Goal: Task Accomplishment & Management: Manage account settings

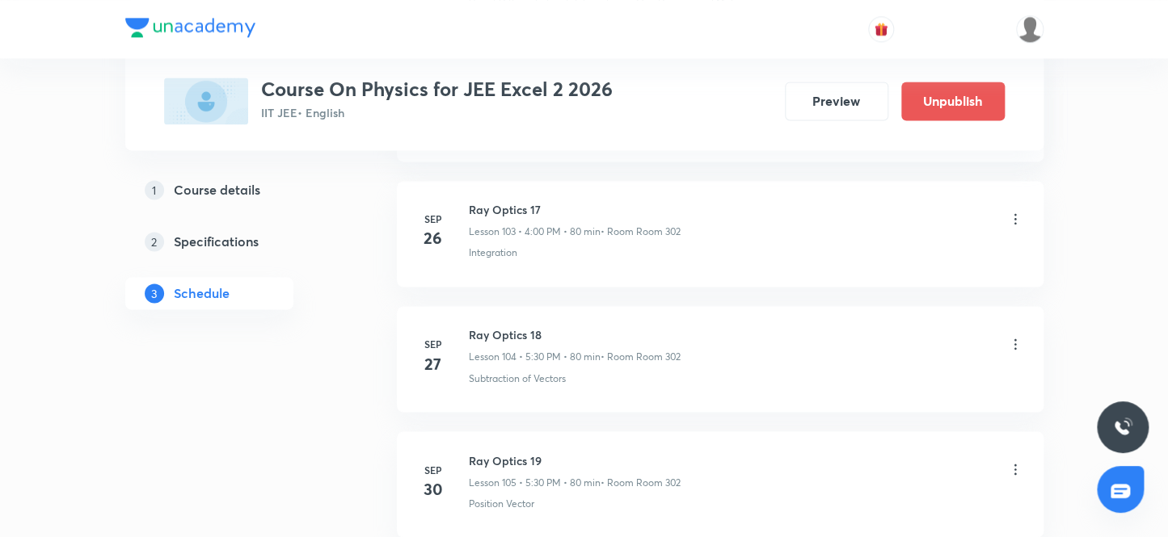
scroll to position [14140, 0]
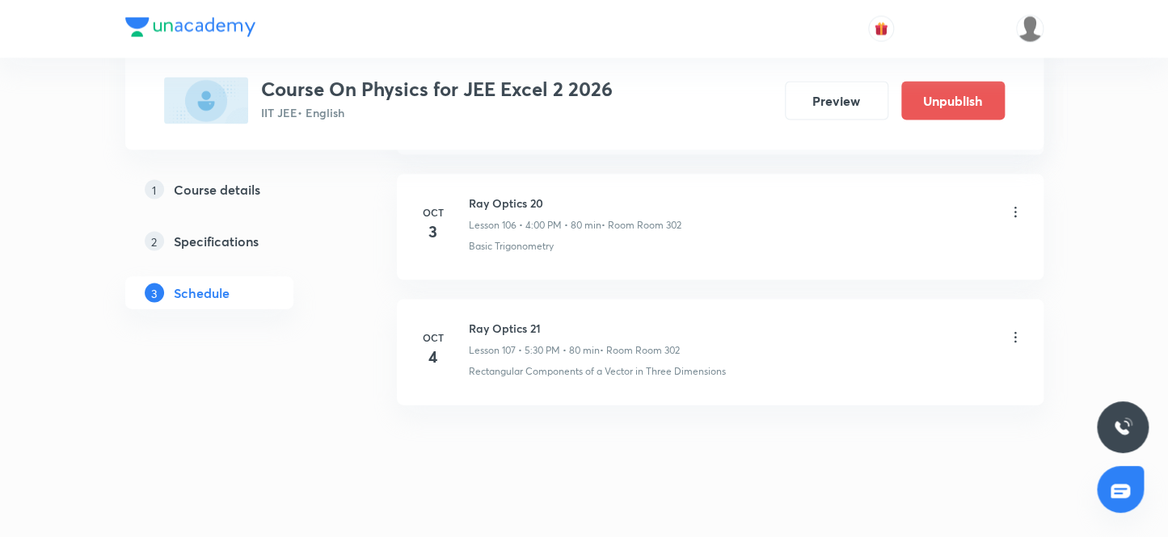
click at [1015, 330] on icon at bounding box center [1015, 338] width 16 height 16
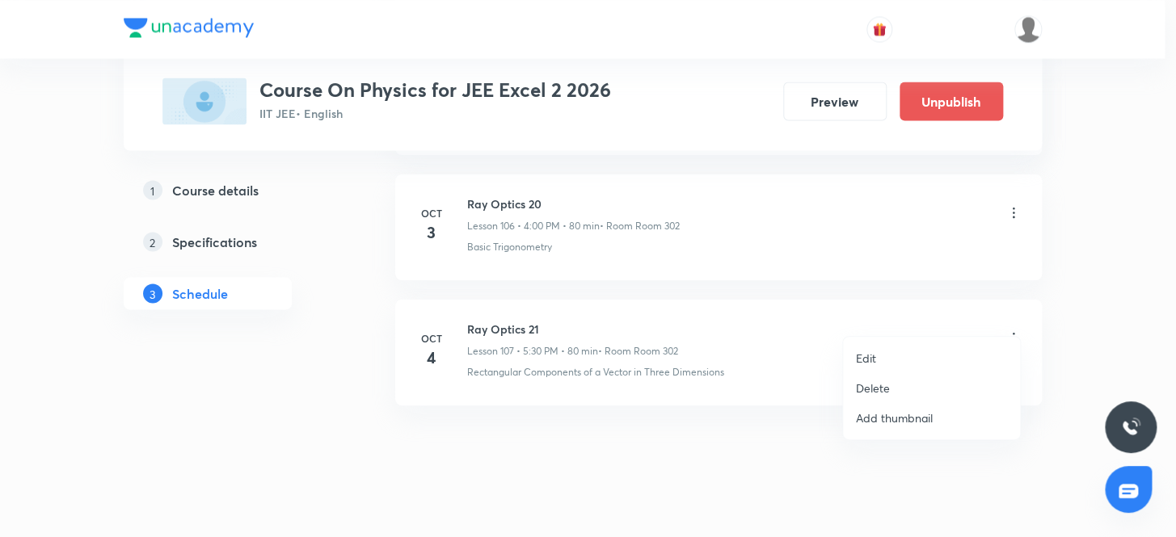
click at [876, 392] on p "Delete" at bounding box center [873, 388] width 34 height 17
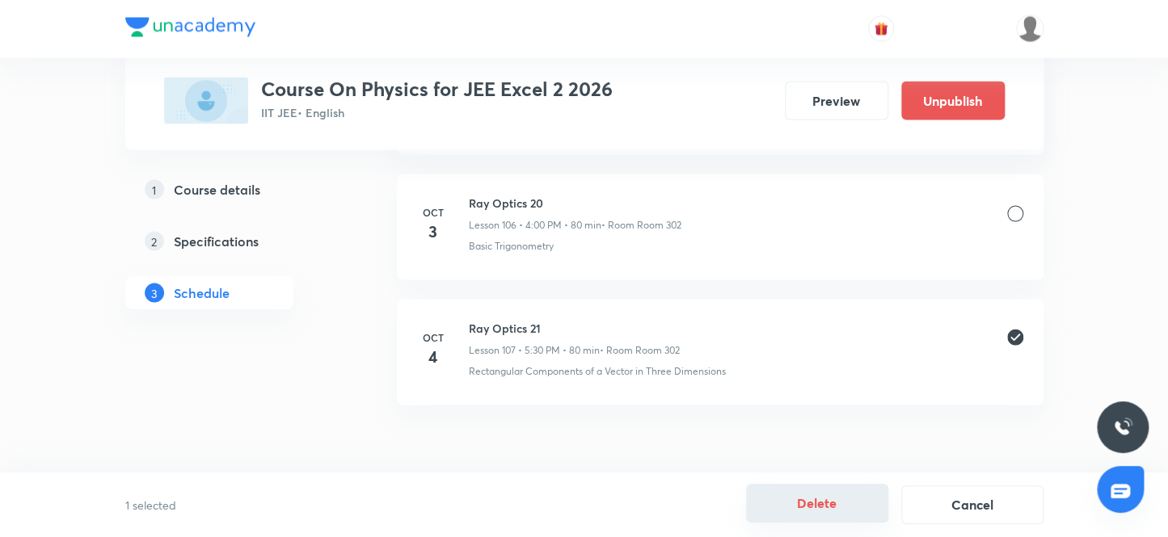
click at [824, 513] on button "Delete" at bounding box center [817, 503] width 142 height 39
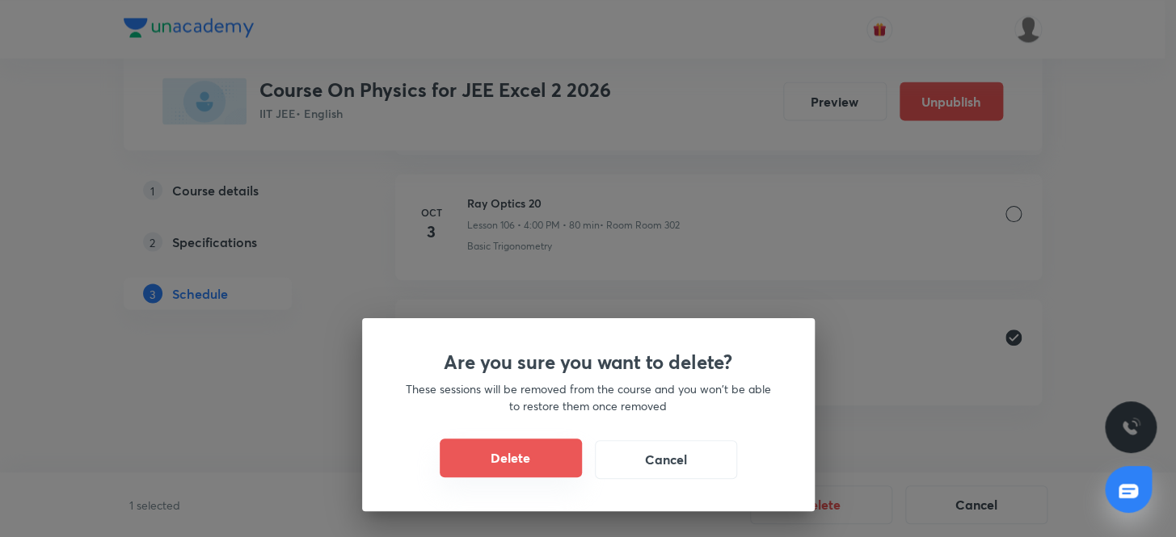
click at [488, 462] on button "Delete" at bounding box center [511, 458] width 142 height 39
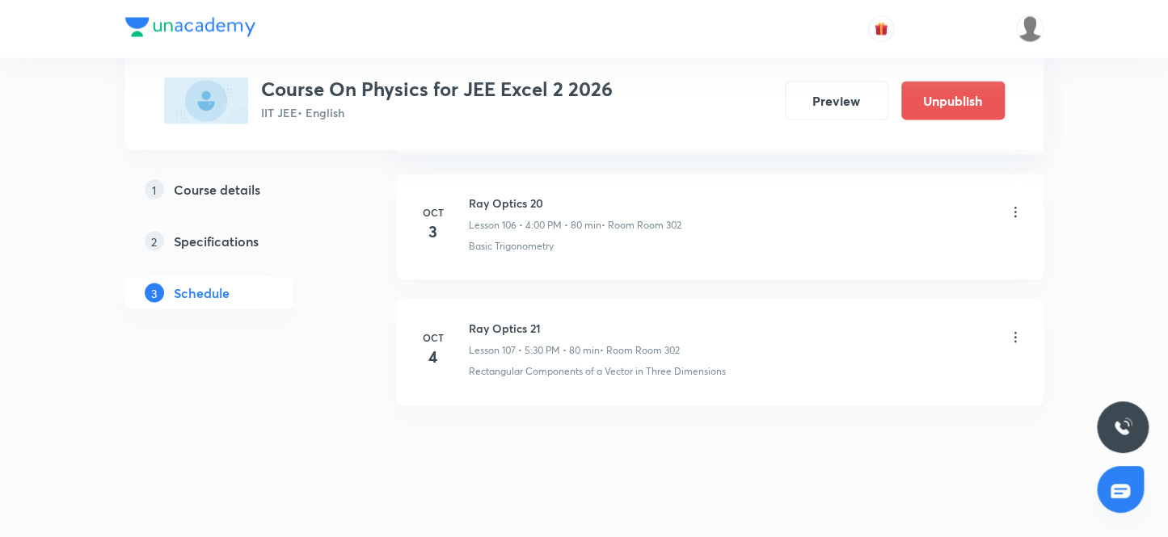
scroll to position [14015, 0]
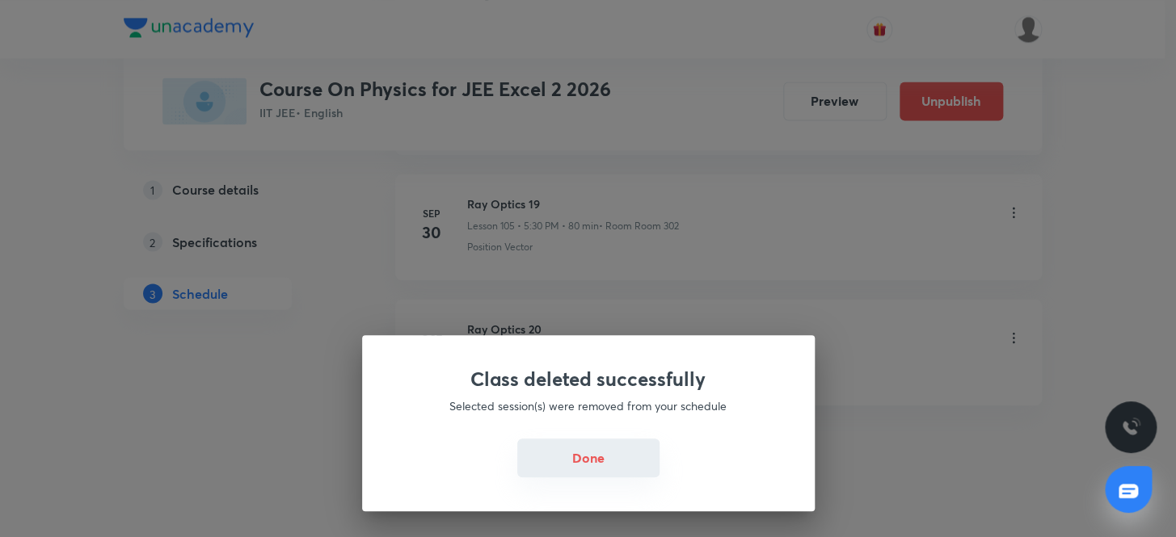
click at [579, 458] on button "Done" at bounding box center [588, 458] width 142 height 39
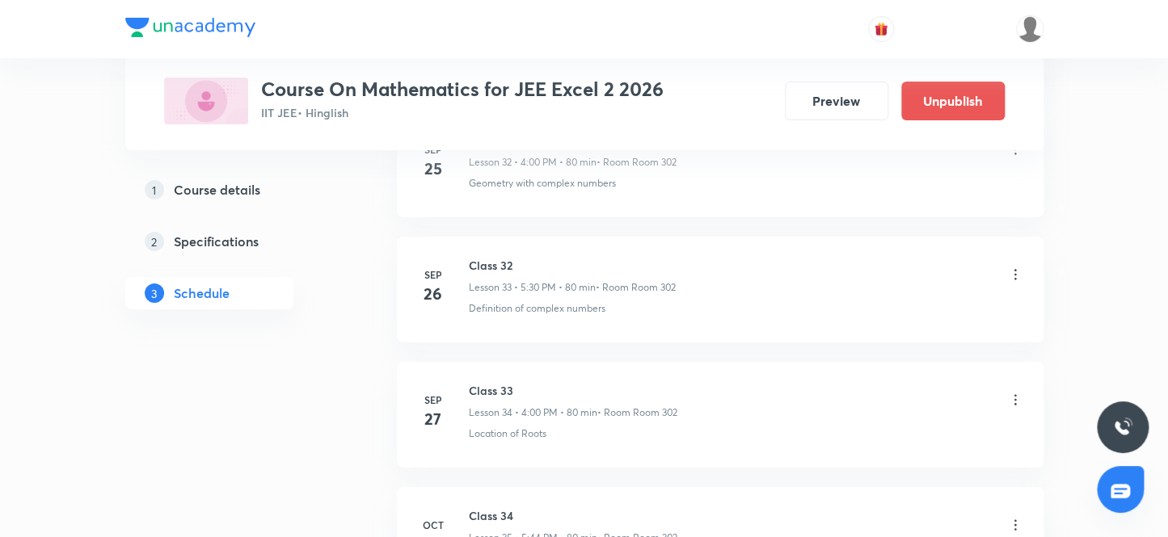
scroll to position [5260, 0]
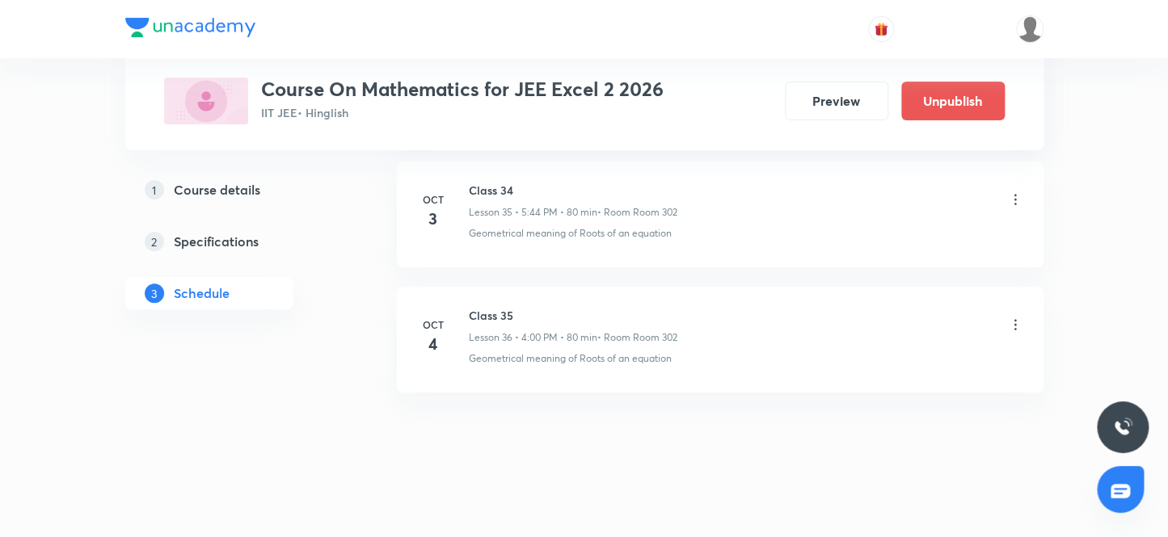
click at [1013, 317] on icon at bounding box center [1015, 325] width 16 height 16
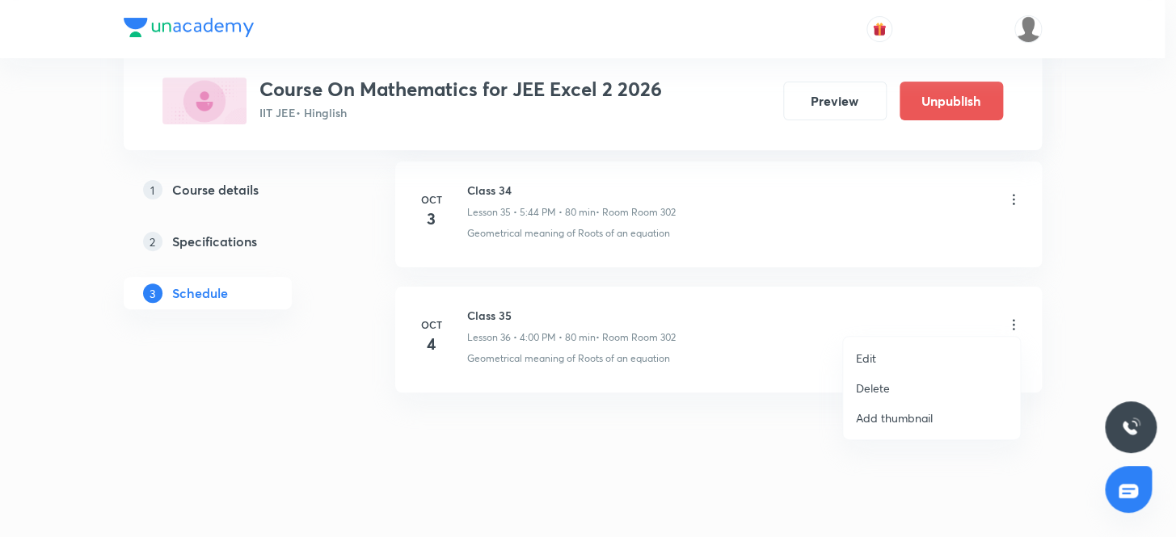
click at [872, 392] on p "Delete" at bounding box center [873, 388] width 34 height 17
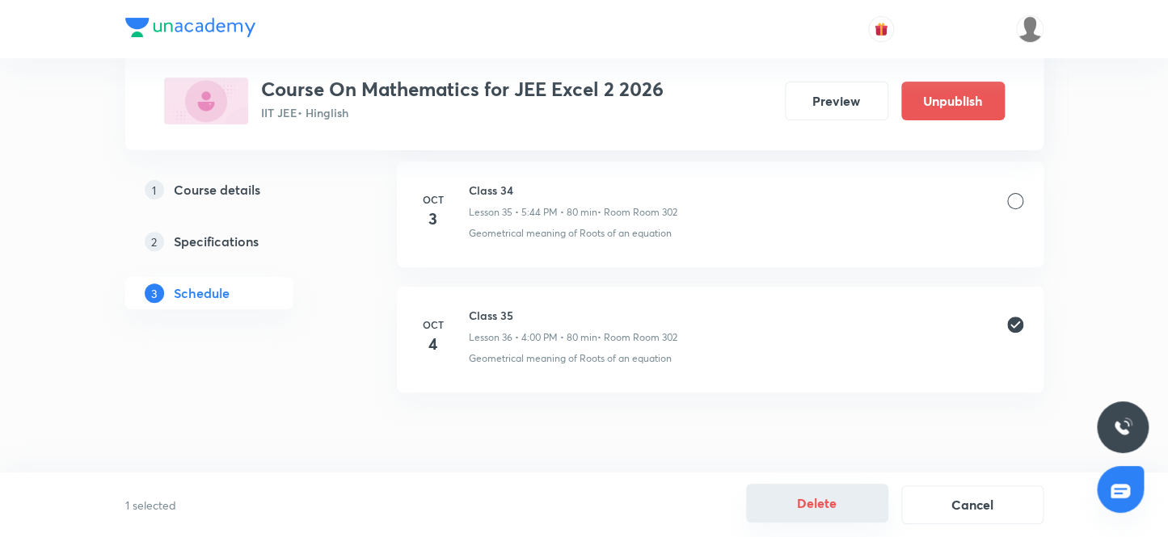
click at [818, 509] on button "Delete" at bounding box center [817, 503] width 142 height 39
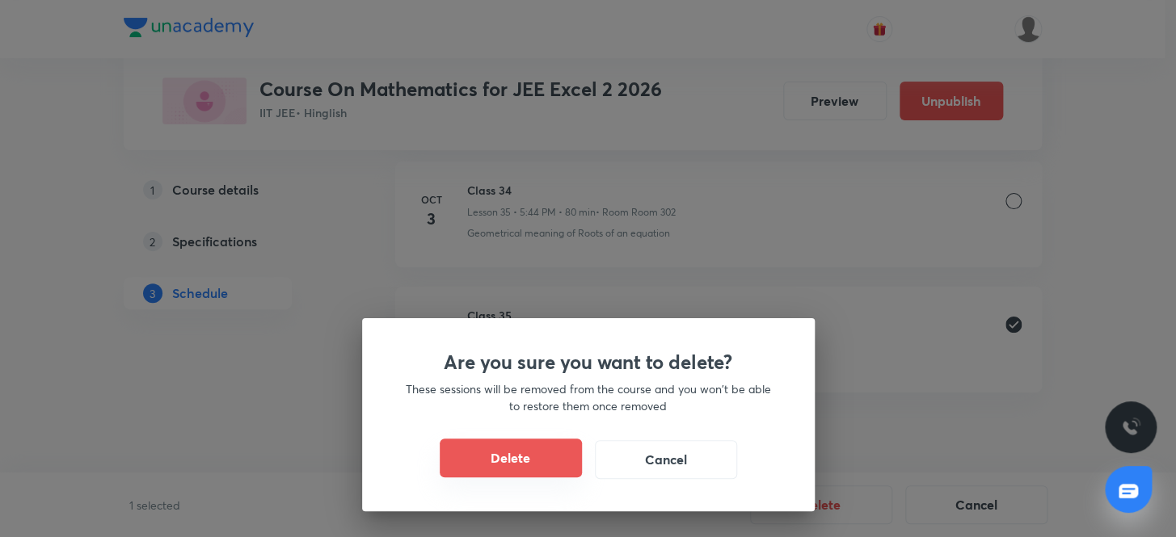
click at [510, 458] on button "Delete" at bounding box center [511, 458] width 142 height 39
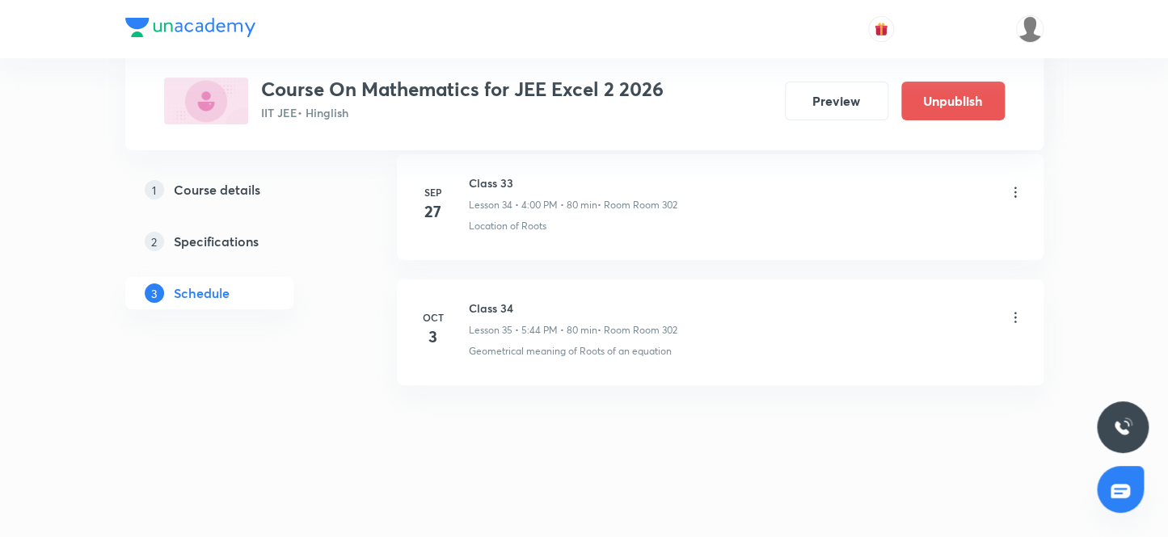
scroll to position [5135, 0]
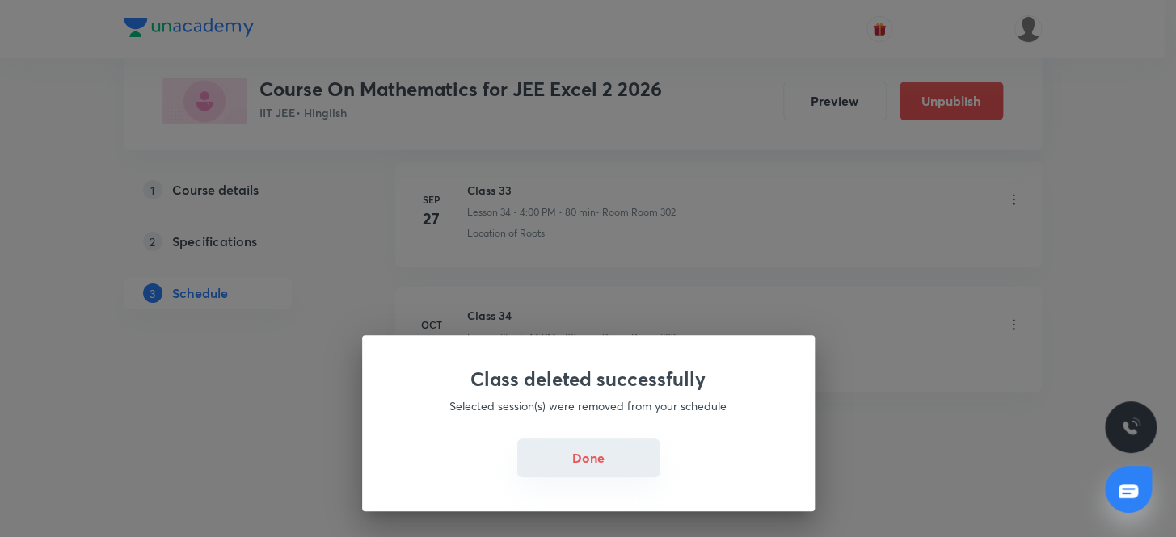
click at [589, 460] on button "Done" at bounding box center [588, 458] width 142 height 39
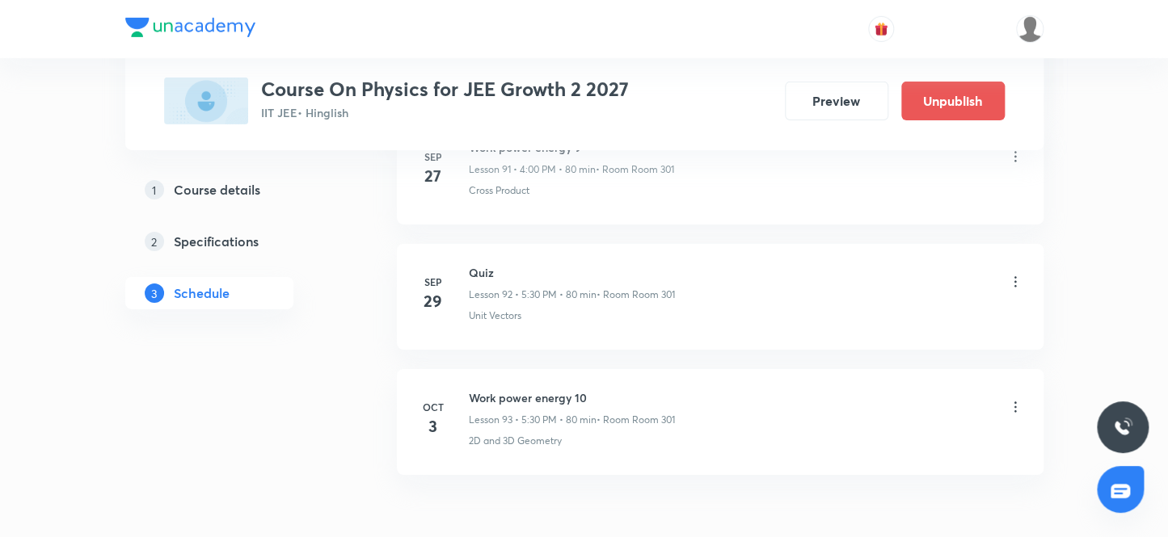
scroll to position [12492, 0]
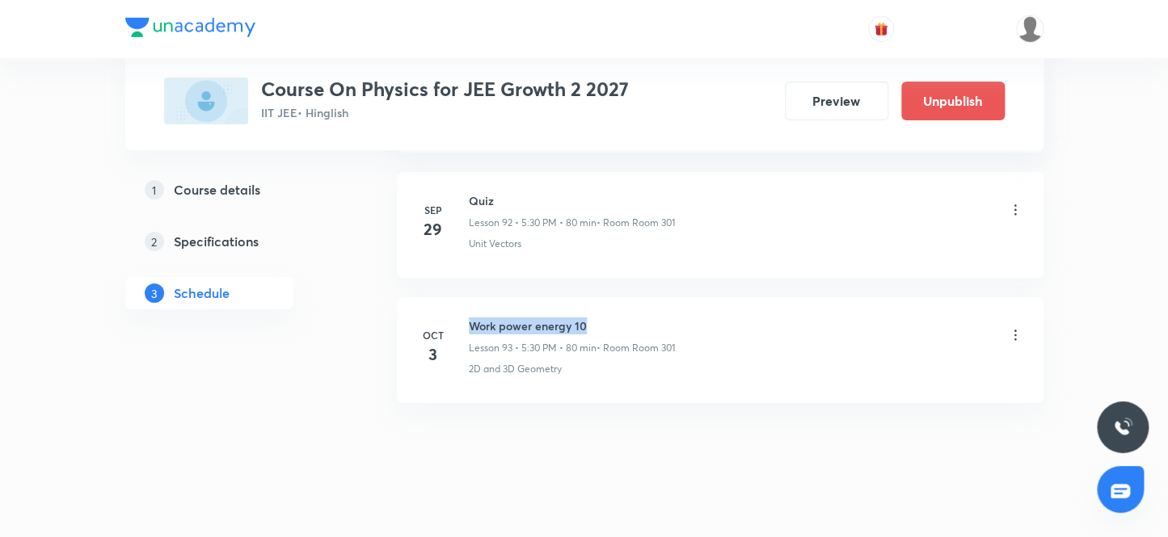
drag, startPoint x: 588, startPoint y: 306, endPoint x: 471, endPoint y: 298, distance: 117.5
click at [469, 318] on h6 "Work power energy 10" at bounding box center [572, 326] width 206 height 17
copy h6 "Work power energy 10"
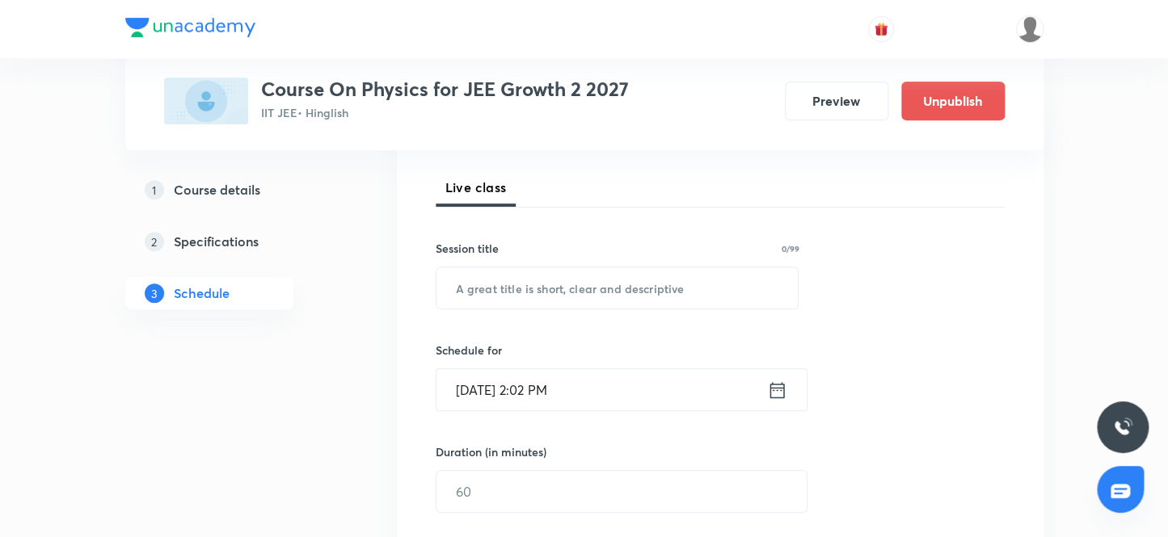
scroll to position [217, 0]
click at [548, 296] on input "text" at bounding box center [617, 289] width 362 height 41
paste input "Work power energy 10"
type input "Work power energy 11"
click at [541, 393] on input "Oct 4, 2025, 2:02 PM" at bounding box center [601, 391] width 331 height 41
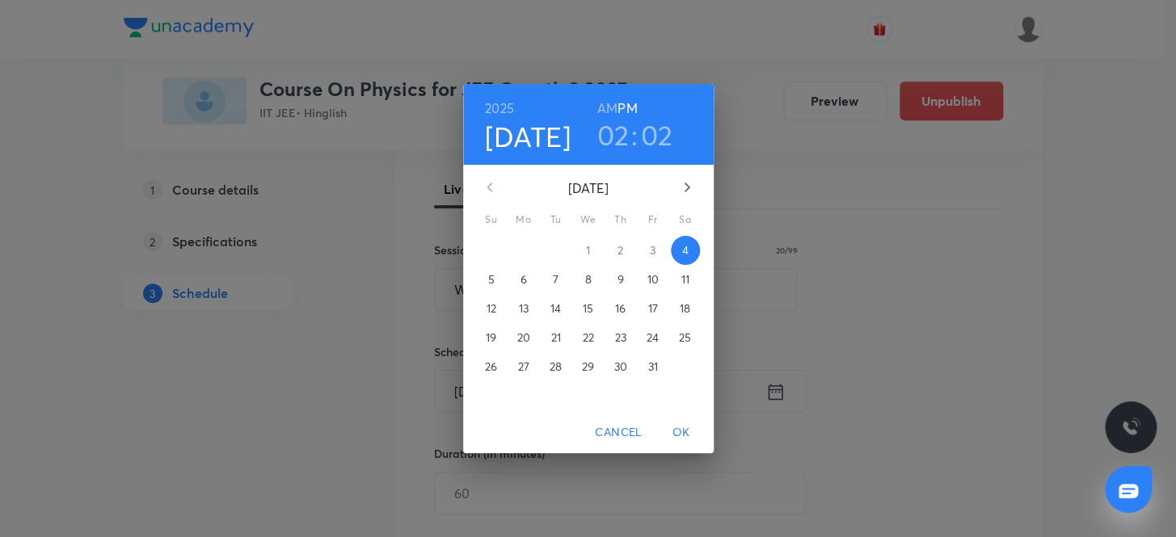
click at [621, 130] on h3 "02" at bounding box center [613, 135] width 32 height 34
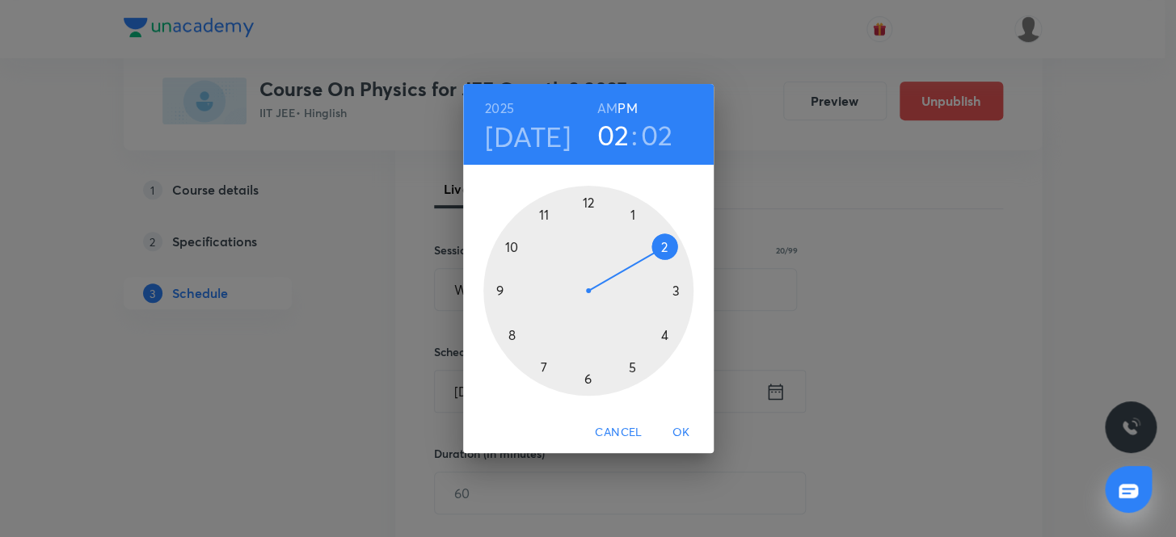
click at [630, 361] on div at bounding box center [588, 291] width 210 height 210
click at [587, 378] on div at bounding box center [588, 291] width 210 height 210
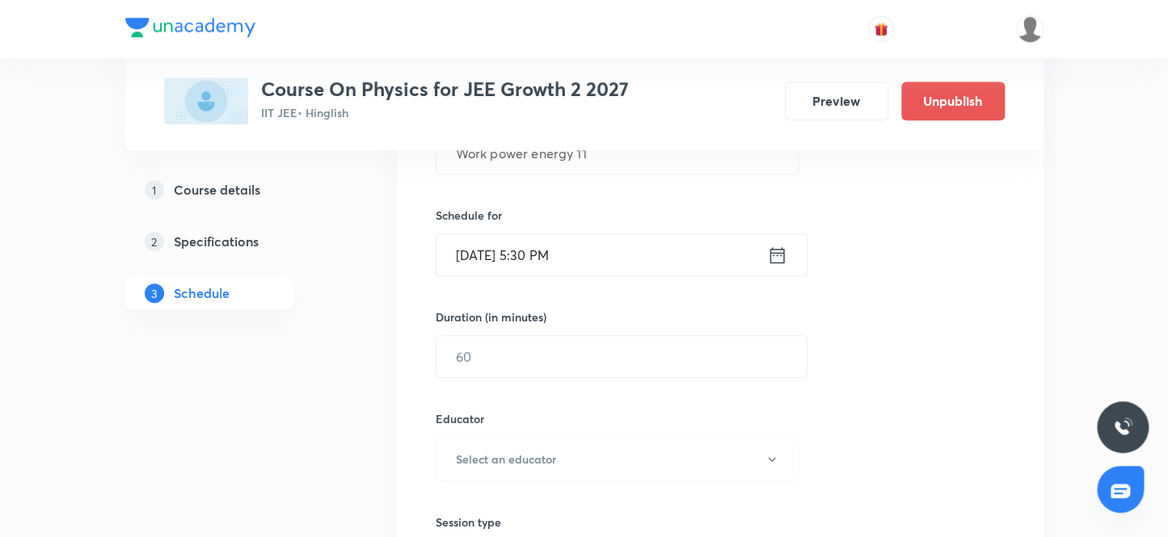
scroll to position [364, 0]
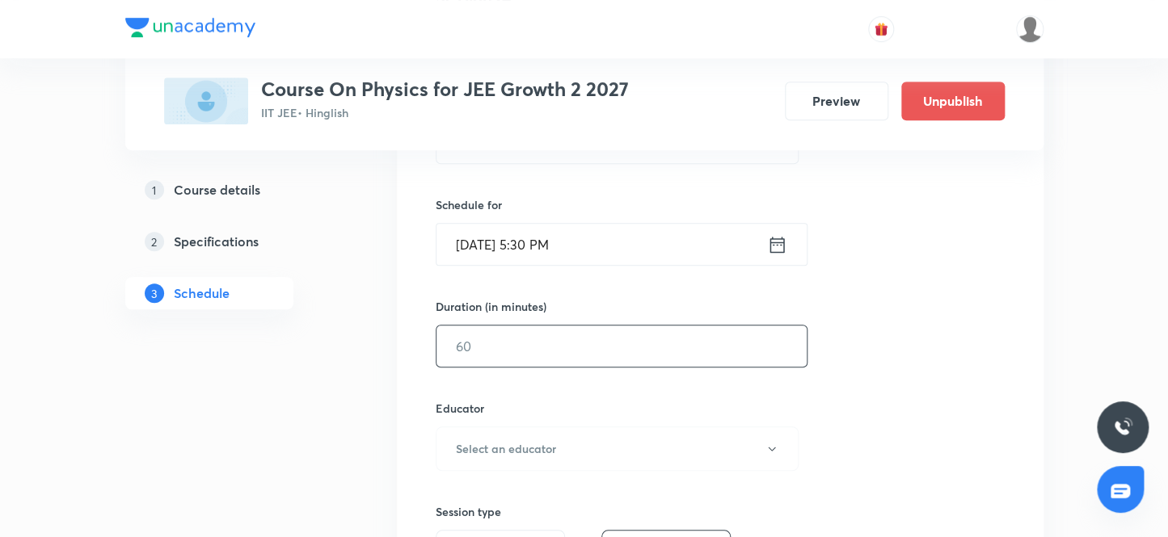
click at [512, 349] on input "text" at bounding box center [621, 346] width 370 height 41
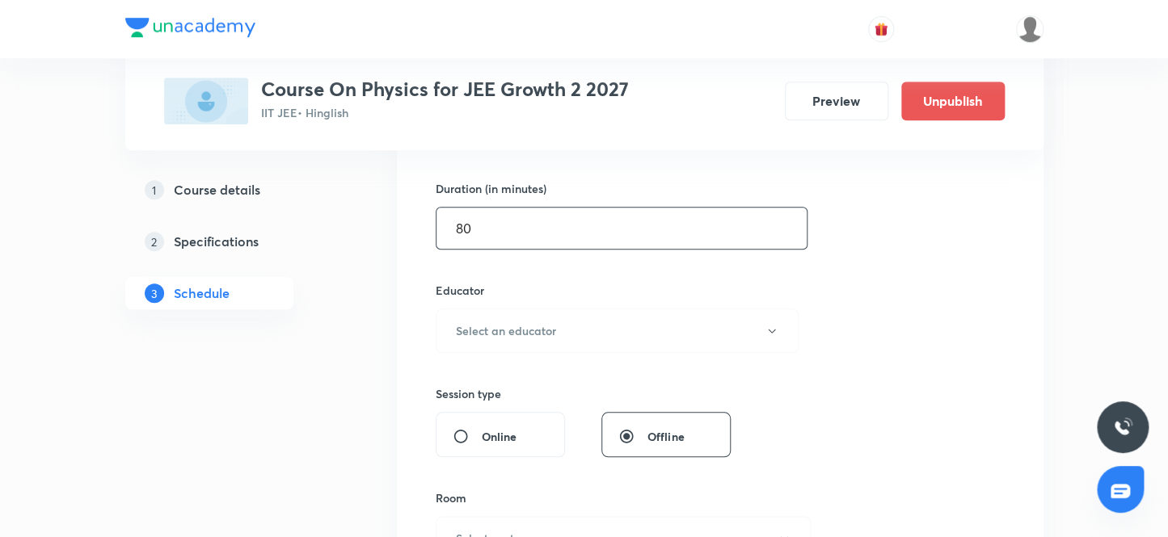
scroll to position [510, 0]
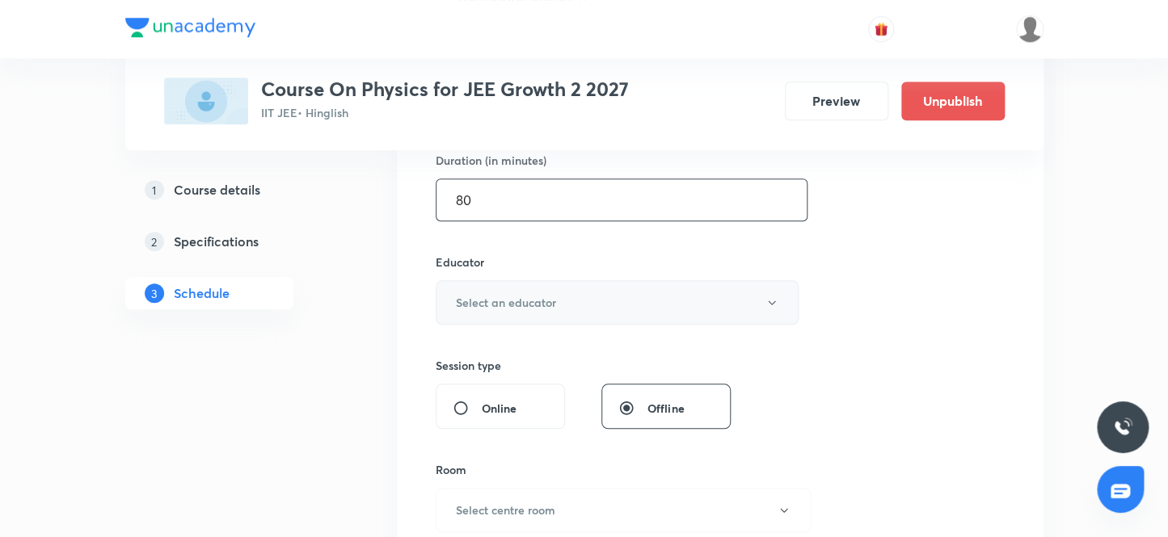
type input "80"
click at [520, 308] on h6 "Select an educator" at bounding box center [506, 302] width 100 height 17
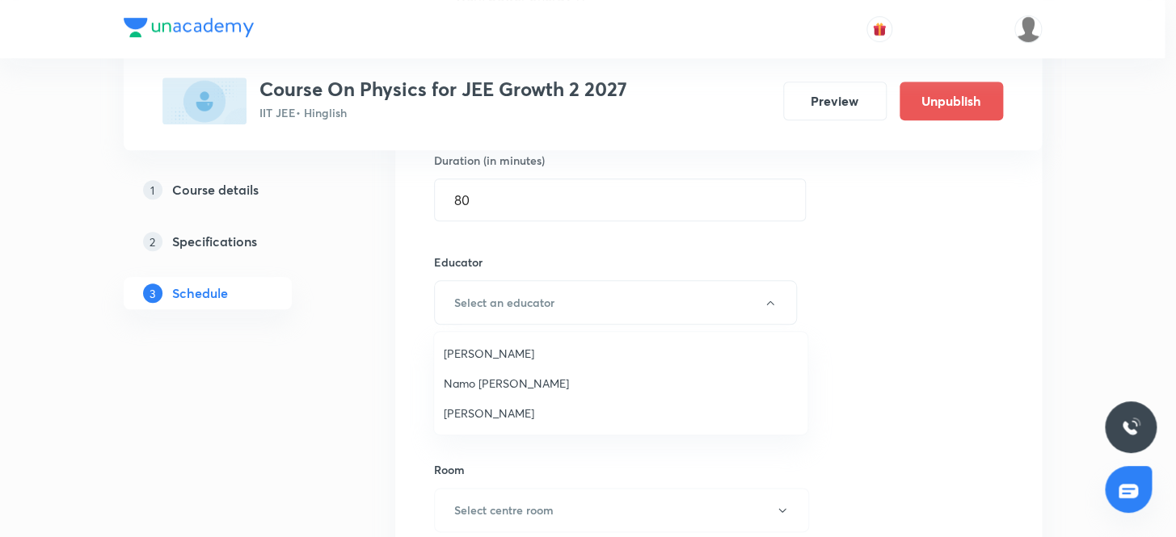
click at [503, 381] on span "Namo Narayan Pathak" at bounding box center [621, 383] width 354 height 17
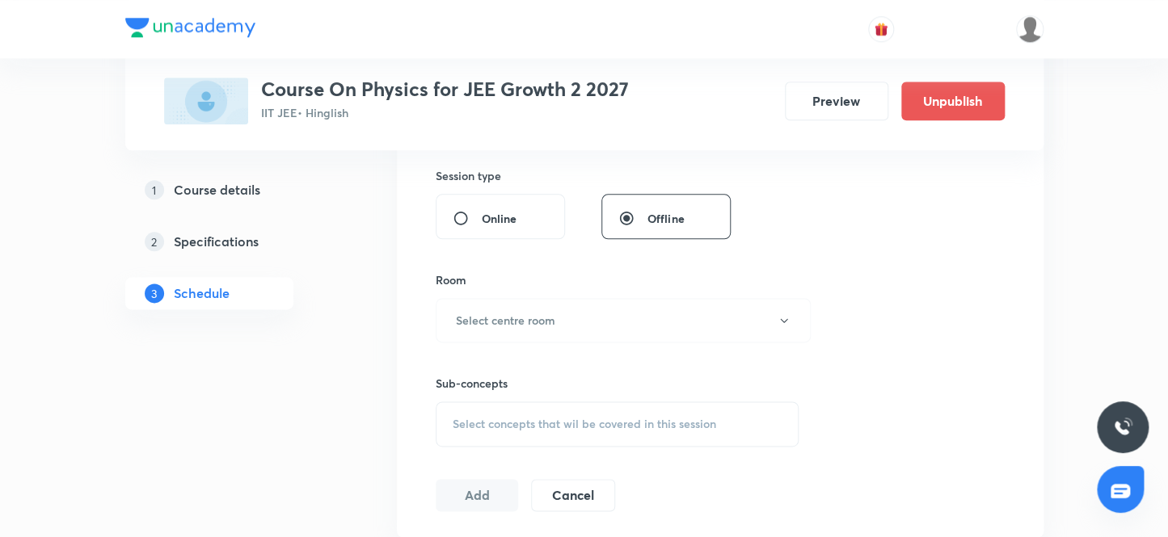
scroll to position [731, 0]
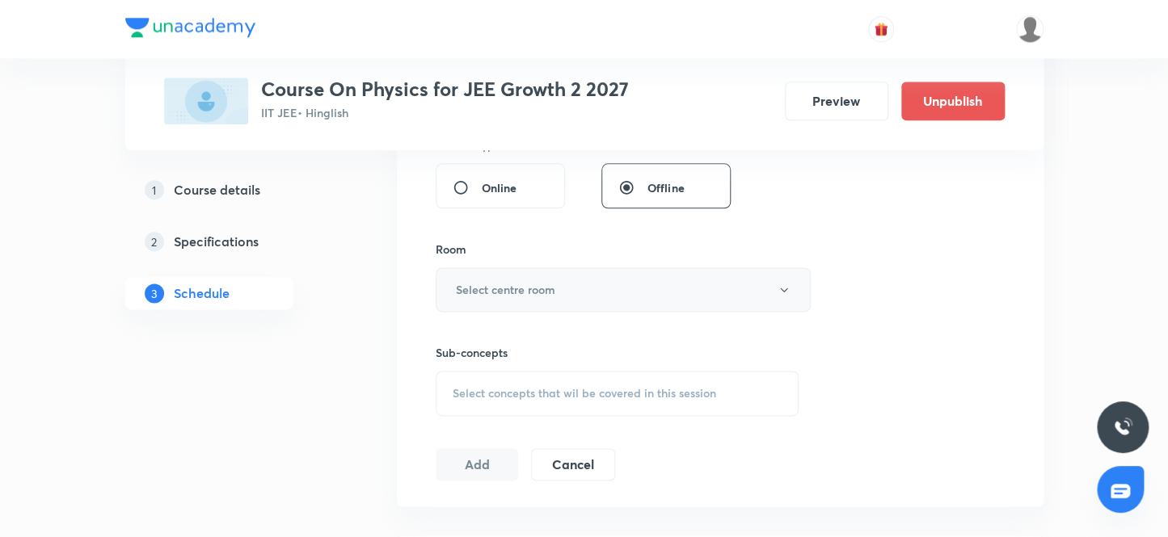
click at [499, 287] on h6 "Select centre room" at bounding box center [505, 289] width 99 height 17
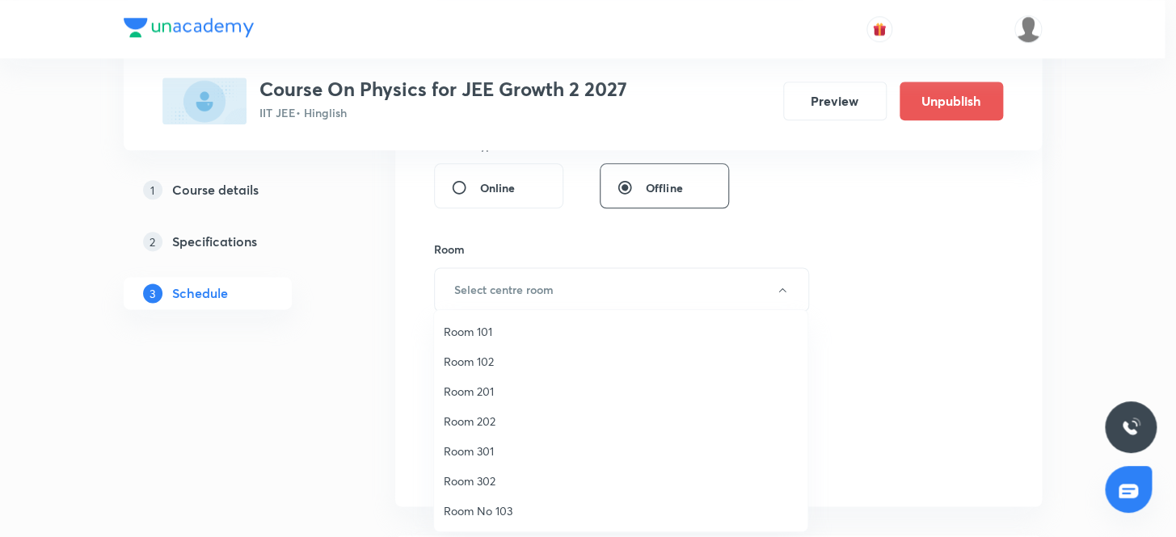
click at [486, 450] on span "Room 301" at bounding box center [621, 451] width 354 height 17
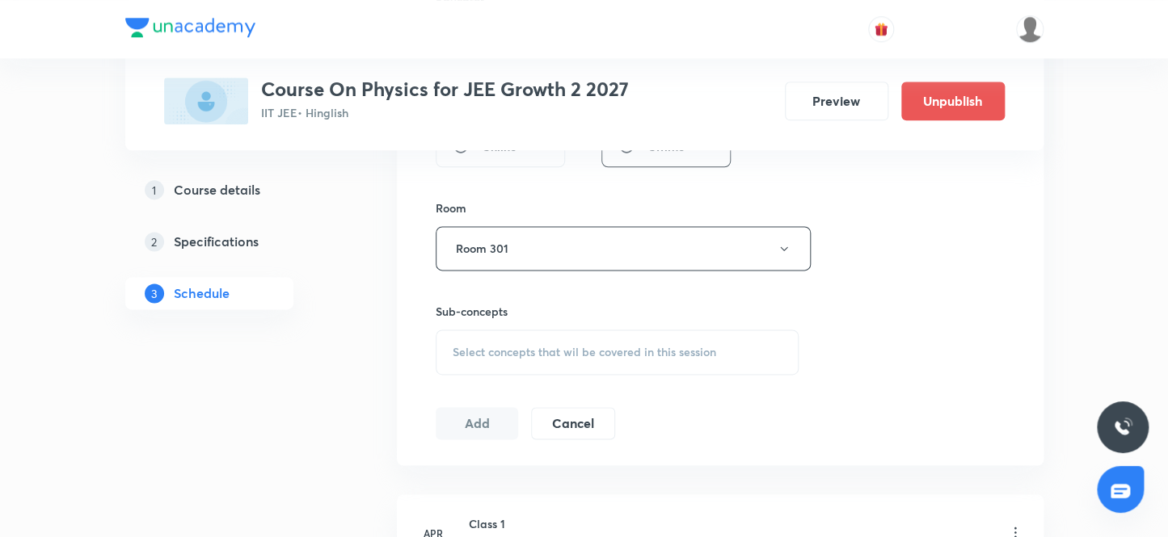
scroll to position [804, 0]
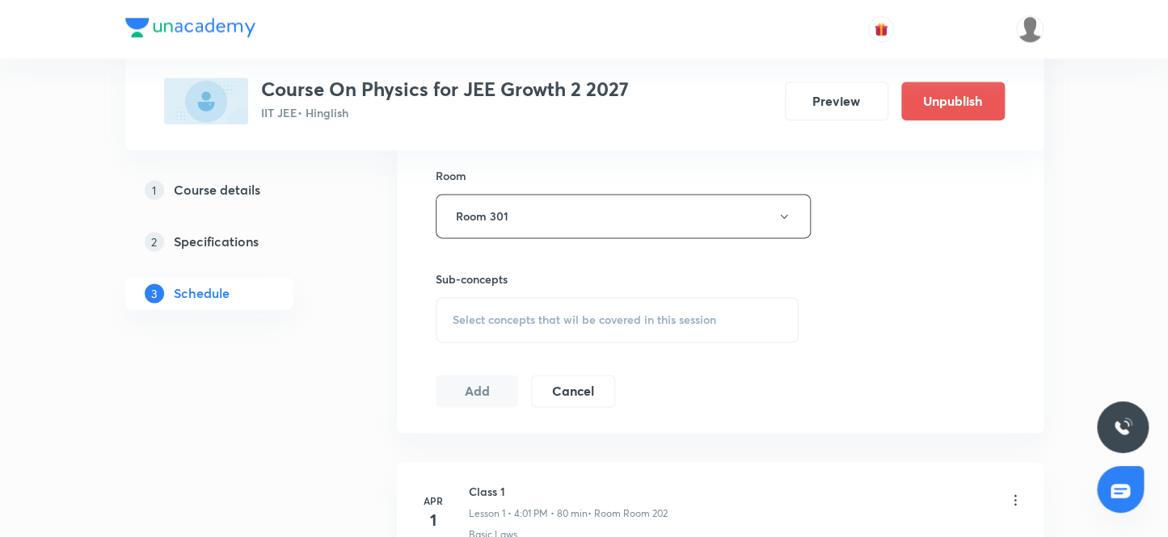
click at [503, 323] on span "Select concepts that wil be covered in this session" at bounding box center [584, 320] width 263 height 13
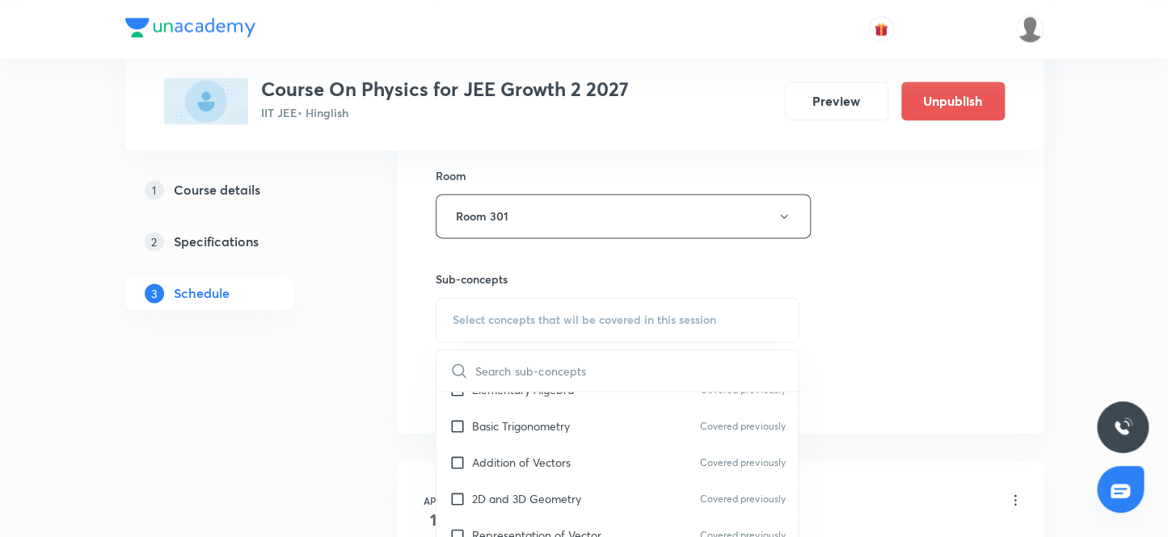
scroll to position [220, 0]
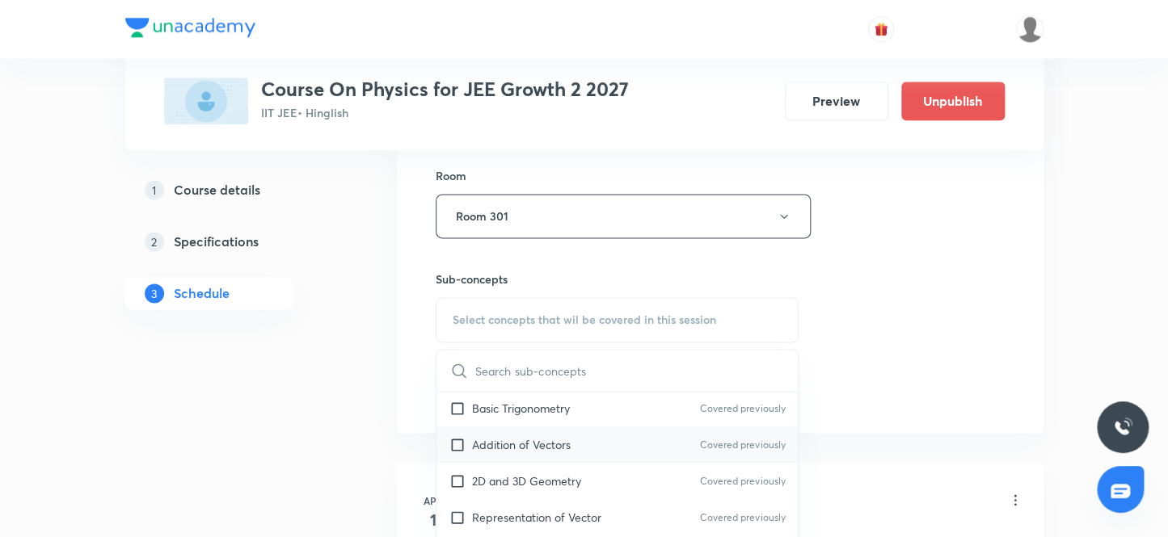
click at [456, 442] on input "checkbox" at bounding box center [460, 444] width 23 height 17
checkbox input "true"
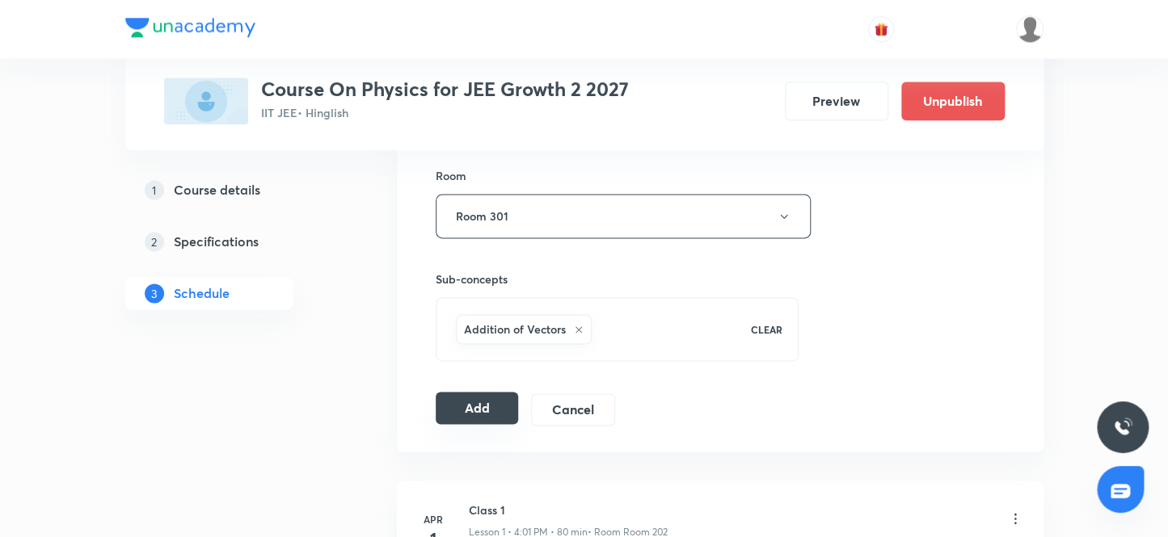
click at [467, 405] on button "Add" at bounding box center [477, 408] width 83 height 32
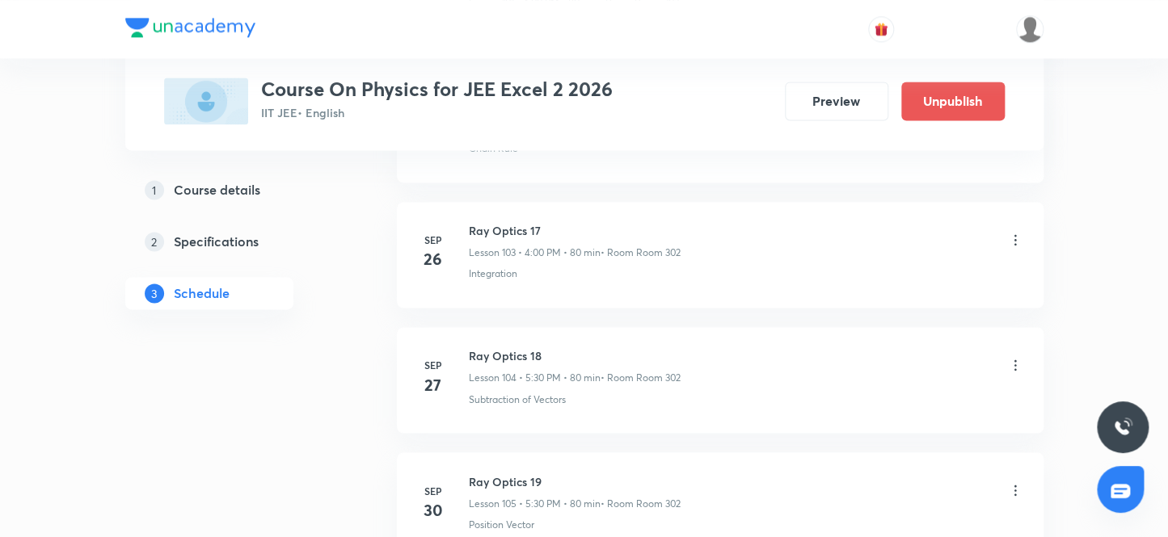
scroll to position [14015, 0]
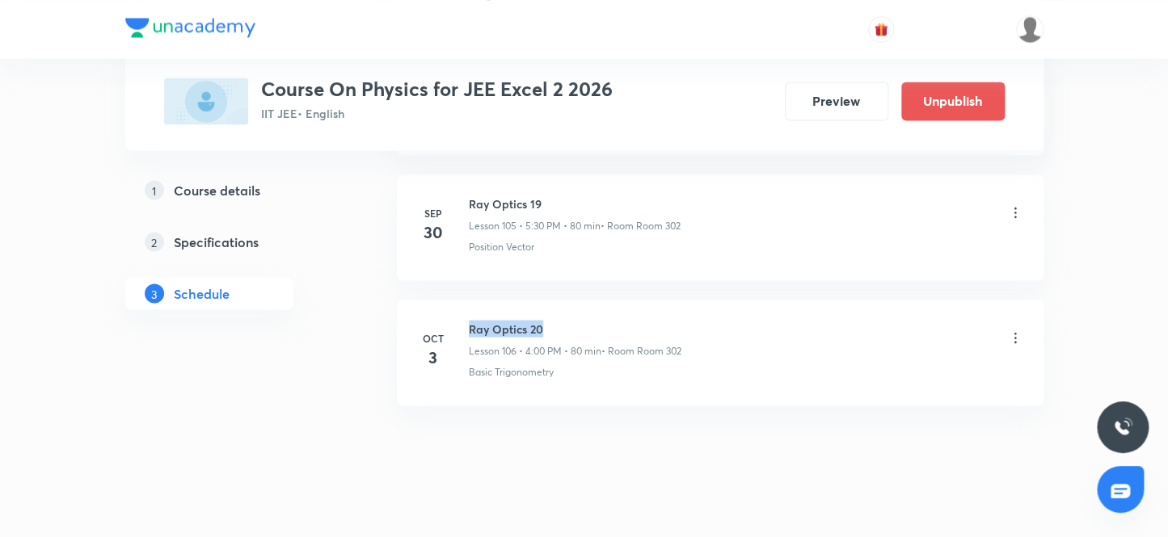
drag, startPoint x: 547, startPoint y: 305, endPoint x: 460, endPoint y: 299, distance: 87.5
click at [460, 320] on div "Oct 3 Ray Optics 20 Lesson 106 • 4:00 PM • 80 min • Room Room 302 Basic Trigono…" at bounding box center [720, 349] width 606 height 59
copy h6 "Ray Optics 20"
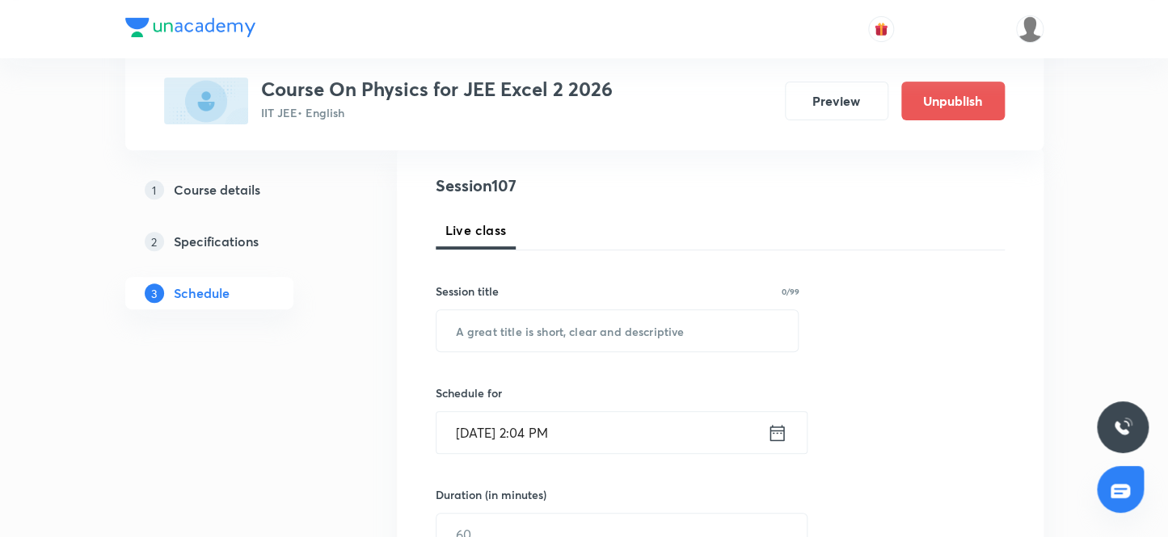
scroll to position [137, 0]
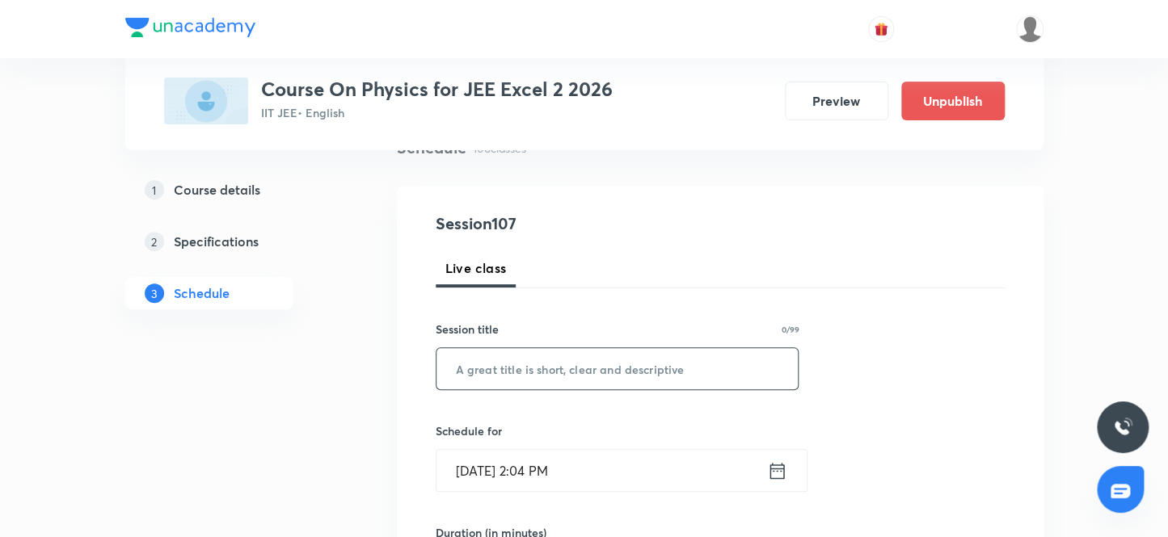
click at [497, 376] on input "text" at bounding box center [617, 368] width 362 height 41
paste input "Ray Optics 20"
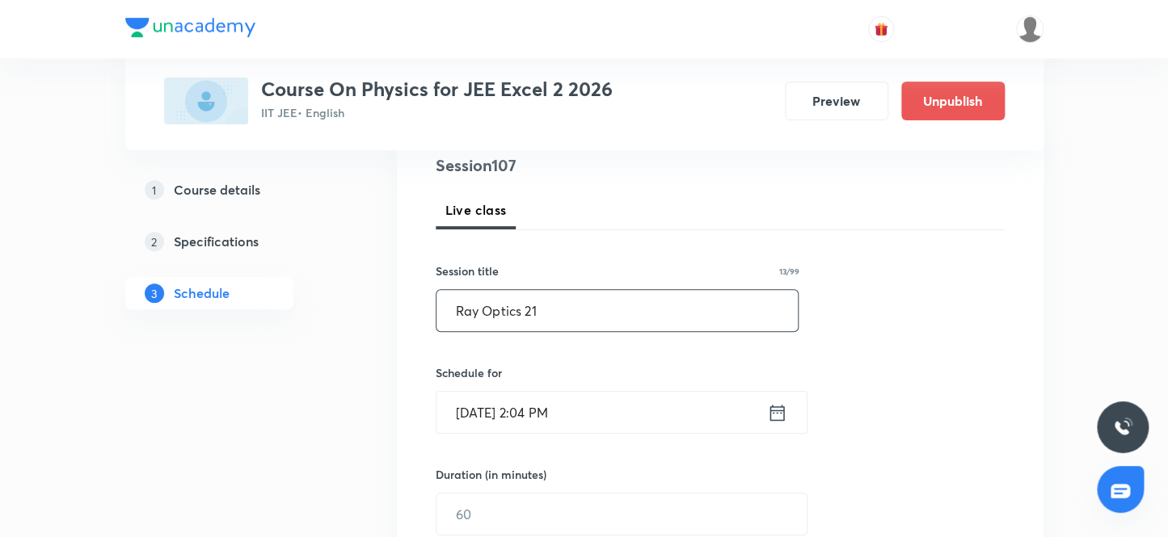
scroll to position [284, 0]
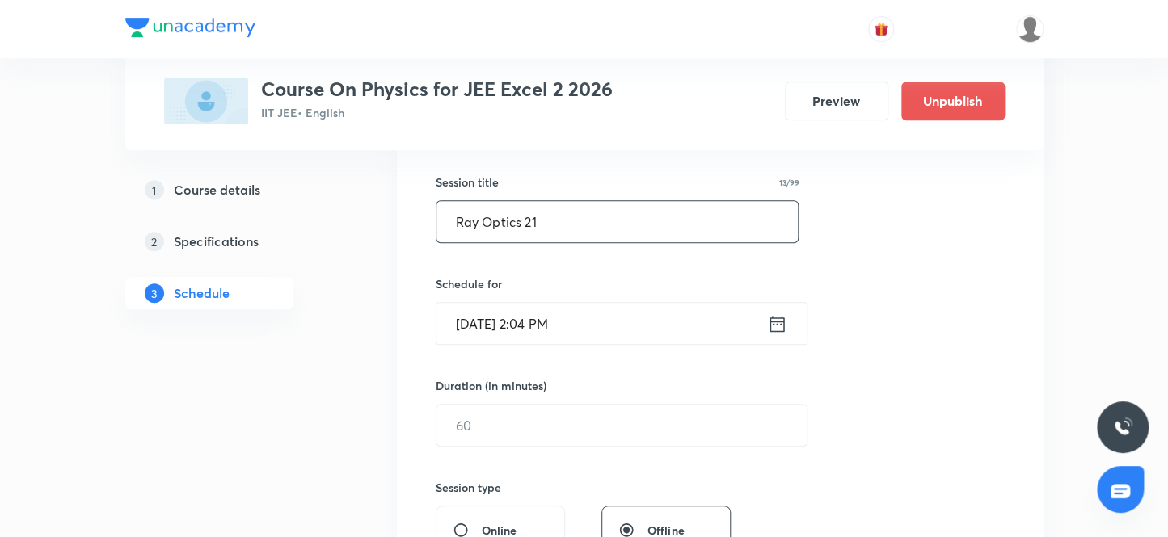
type input "Ray Optics 21"
click at [547, 324] on input "Oct 4, 2025, 2:04 PM" at bounding box center [601, 323] width 331 height 41
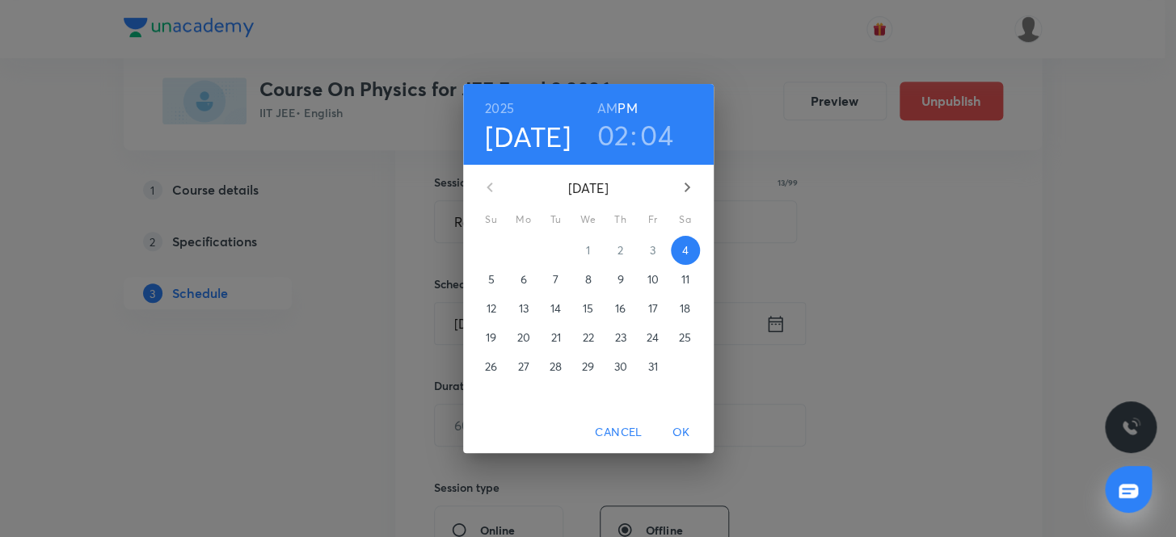
click at [609, 138] on h3 "02" at bounding box center [612, 135] width 32 height 34
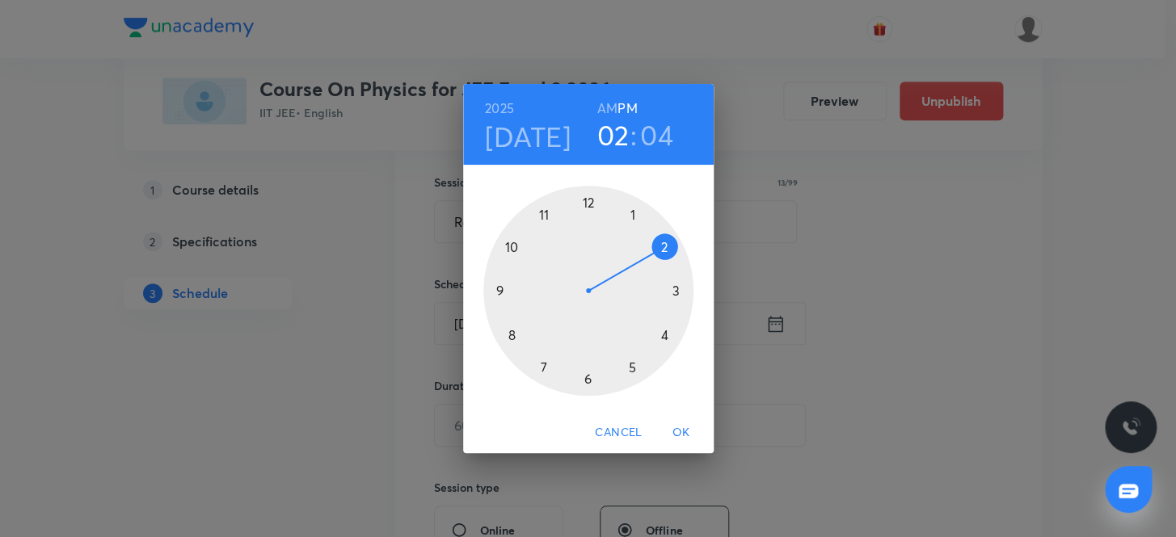
click at [663, 332] on div at bounding box center [588, 291] width 210 height 210
click at [584, 200] on div at bounding box center [588, 291] width 210 height 210
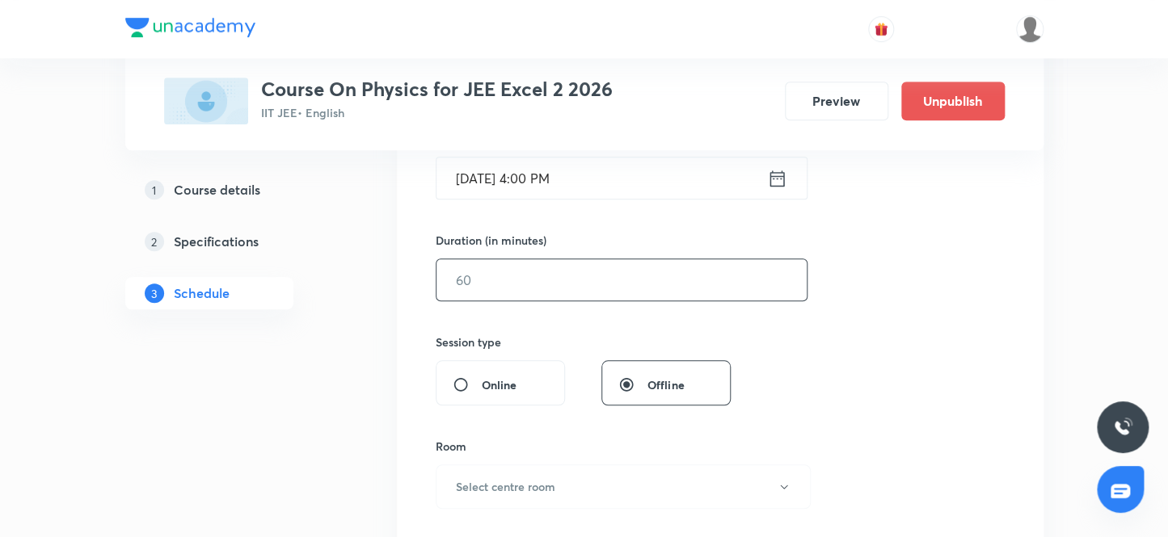
scroll to position [432, 0]
click at [545, 279] on input "text" at bounding box center [621, 278] width 370 height 41
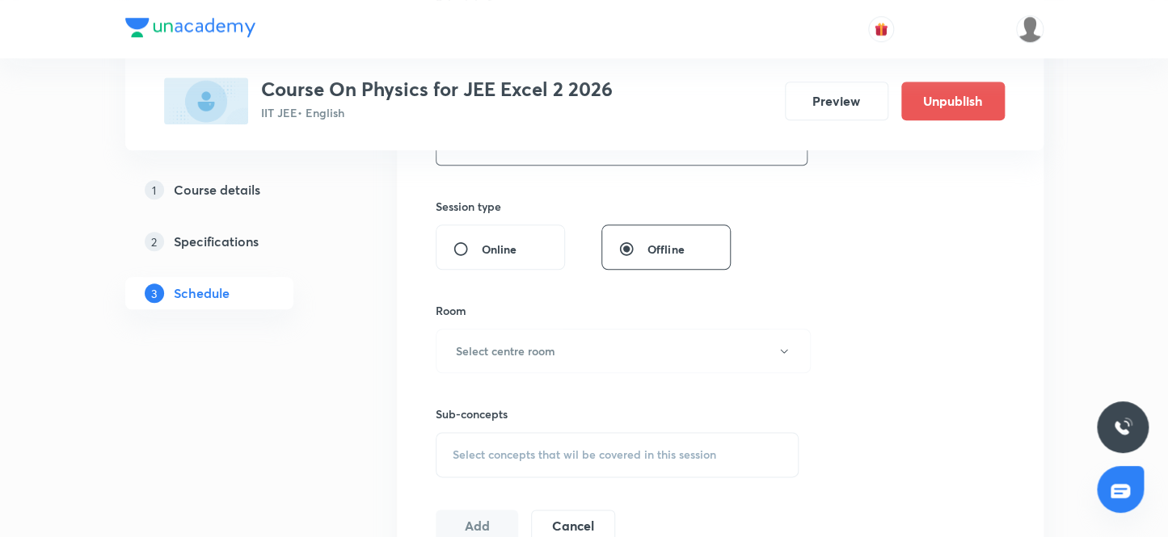
scroll to position [579, 0]
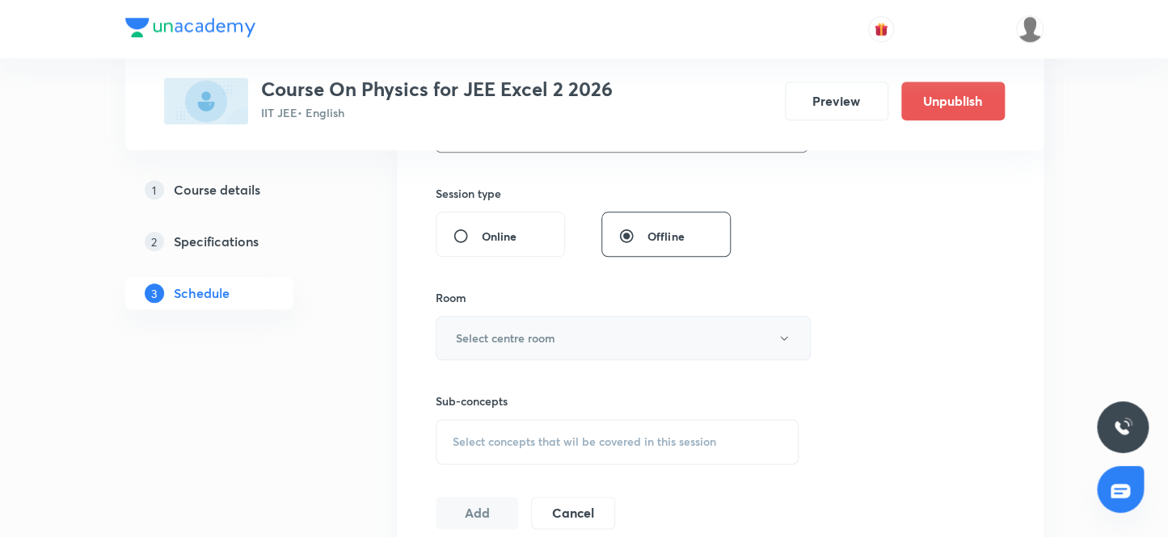
type input "80"
click at [524, 339] on h6 "Select centre room" at bounding box center [505, 338] width 99 height 17
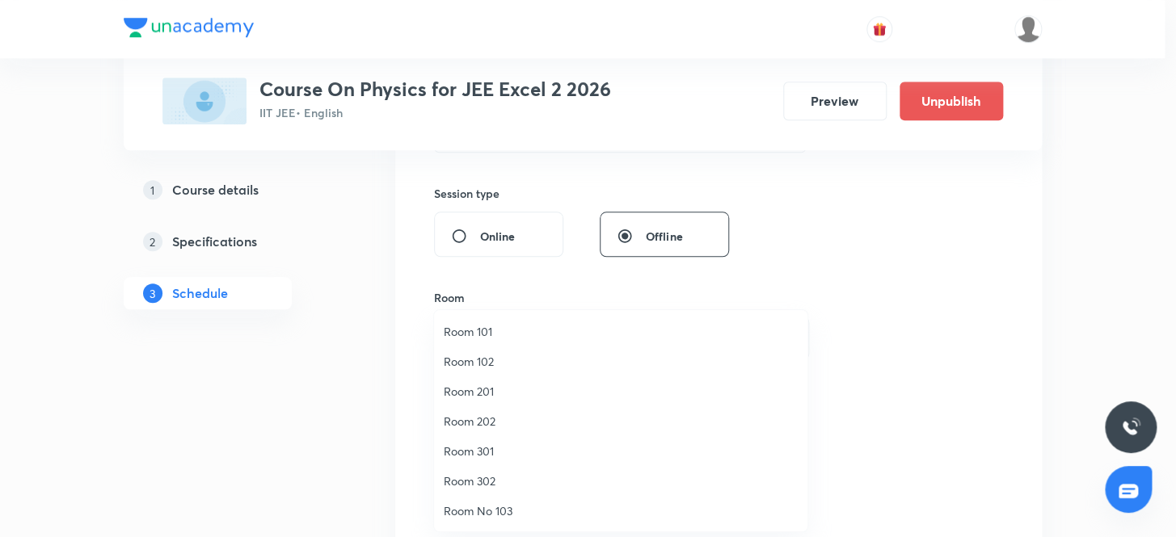
click at [491, 481] on span "Room 302" at bounding box center [621, 481] width 354 height 17
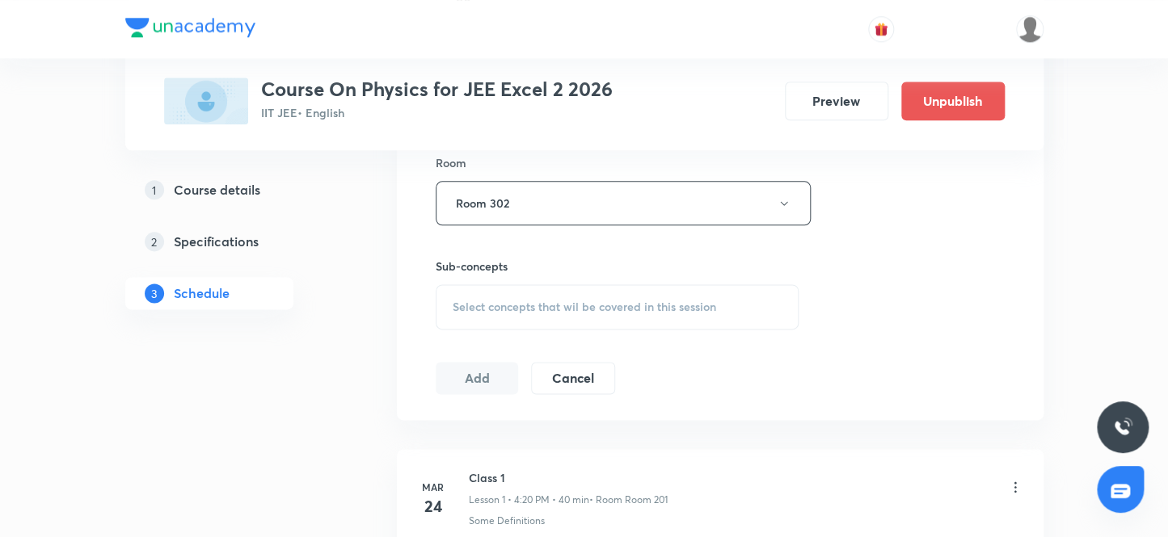
scroll to position [726, 0]
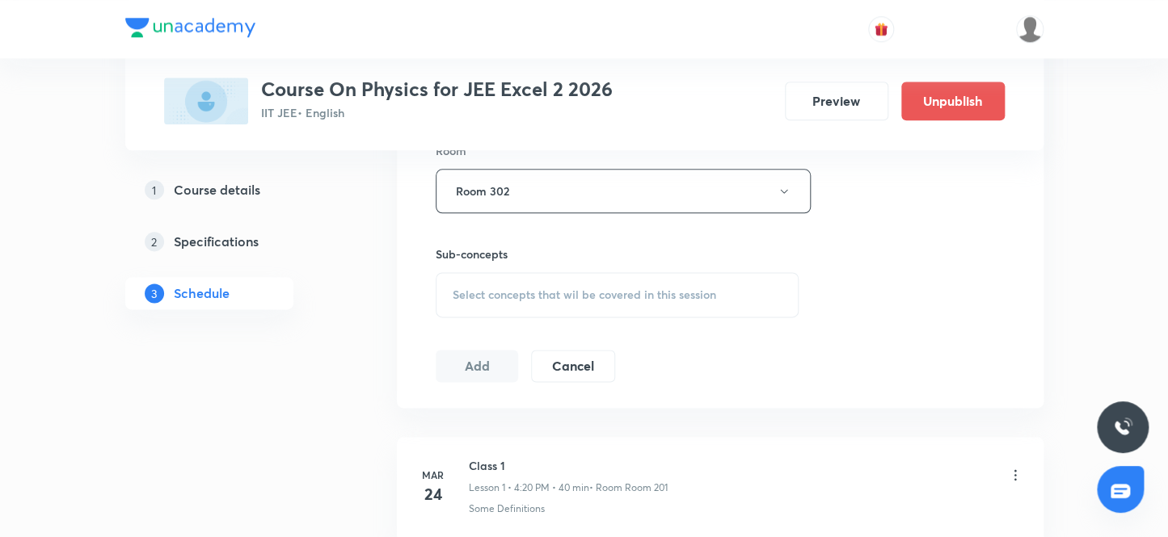
click at [486, 295] on span "Select concepts that wil be covered in this session" at bounding box center [584, 294] width 263 height 13
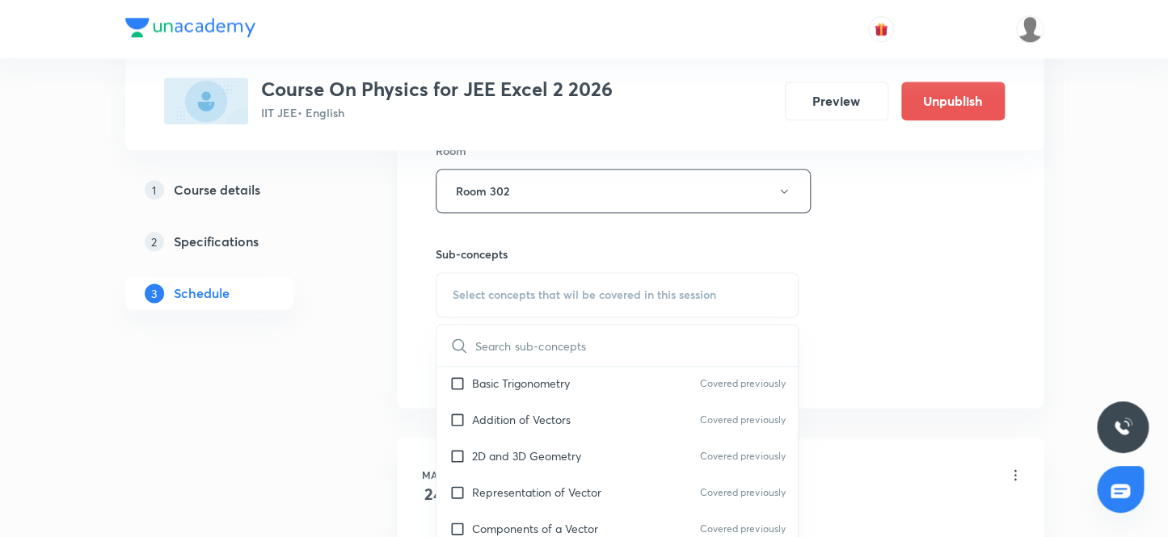
scroll to position [293, 0]
click at [454, 414] on input "checkbox" at bounding box center [460, 419] width 23 height 17
checkbox input "true"
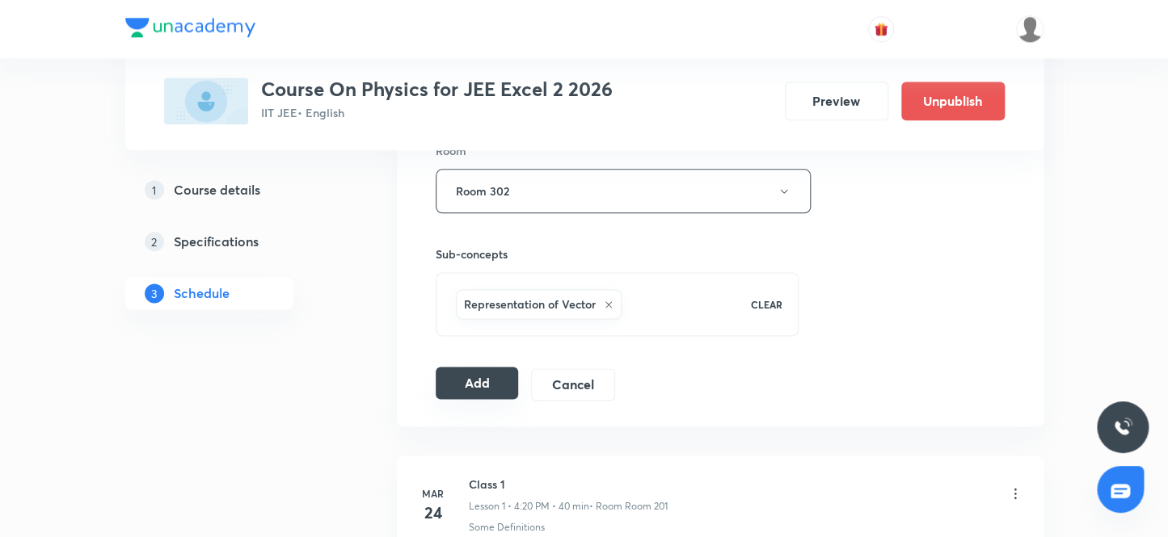
click at [464, 381] on button "Add" at bounding box center [477, 383] width 83 height 32
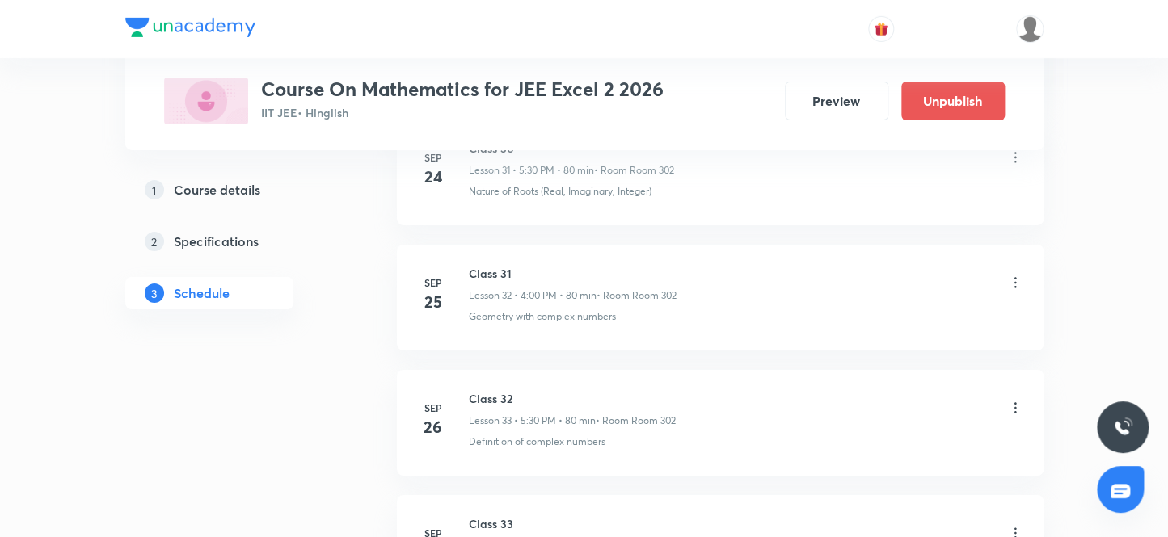
scroll to position [5135, 0]
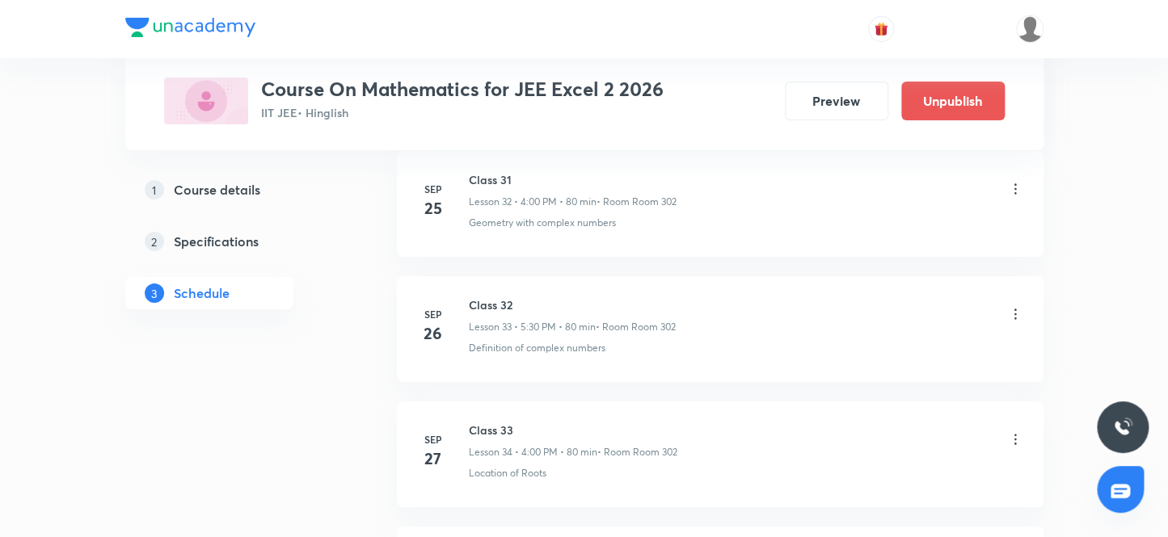
scroll to position [5135, 0]
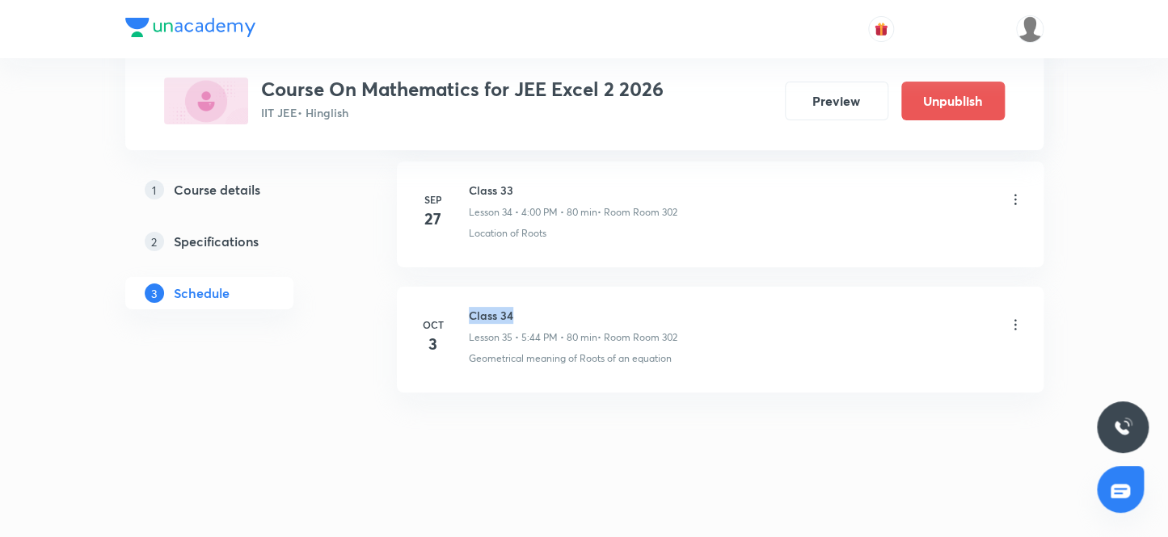
drag, startPoint x: 521, startPoint y: 307, endPoint x: 469, endPoint y: 307, distance: 52.5
click at [469, 307] on h6 "Class 34" at bounding box center [573, 315] width 208 height 17
copy h6 "Class 34"
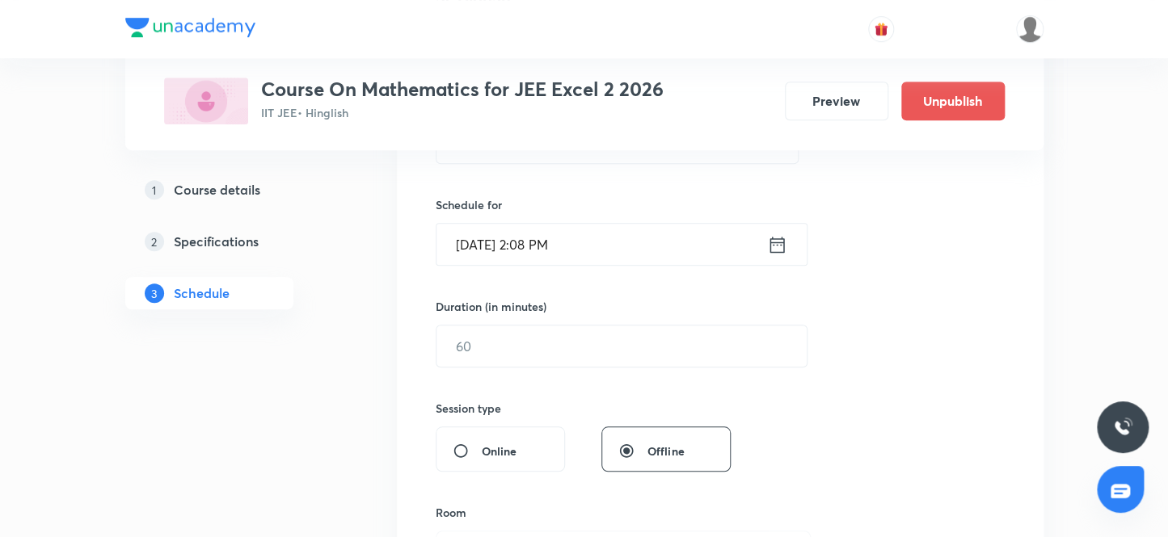
scroll to position [295, 0]
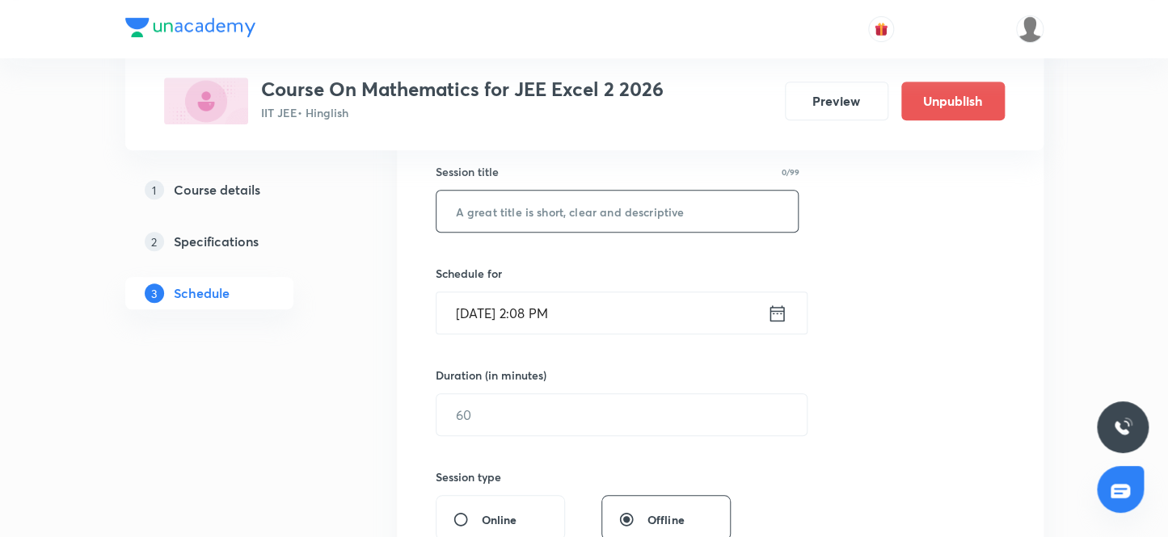
click at [528, 218] on input "text" at bounding box center [617, 211] width 362 height 41
paste input "Class 34"
type input "Class 35"
click at [541, 312] on input "[DATE] 2:08 PM" at bounding box center [601, 313] width 331 height 41
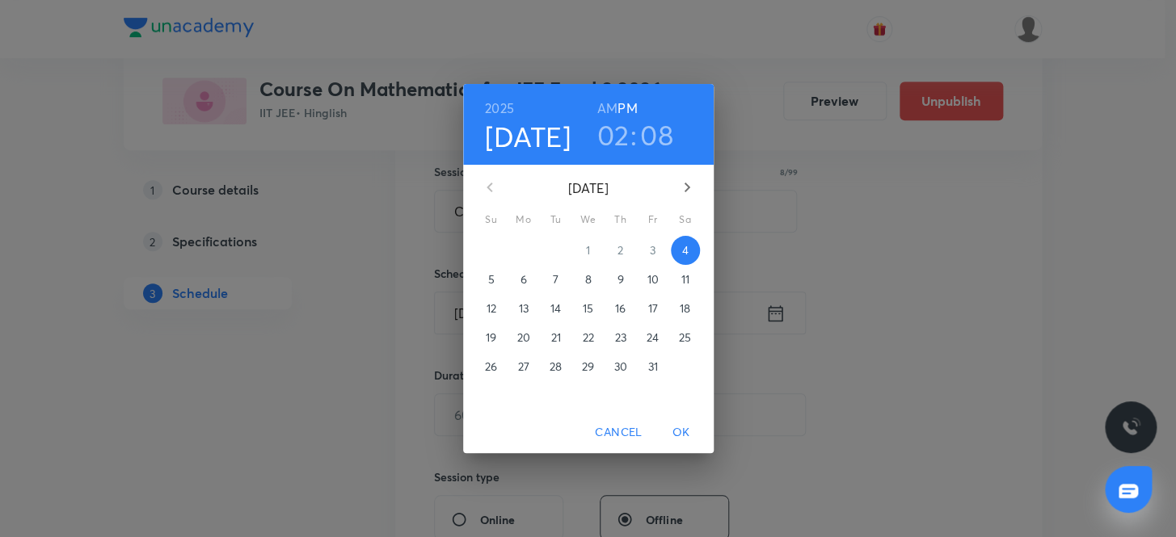
click at [608, 133] on h3 "02" at bounding box center [612, 135] width 32 height 34
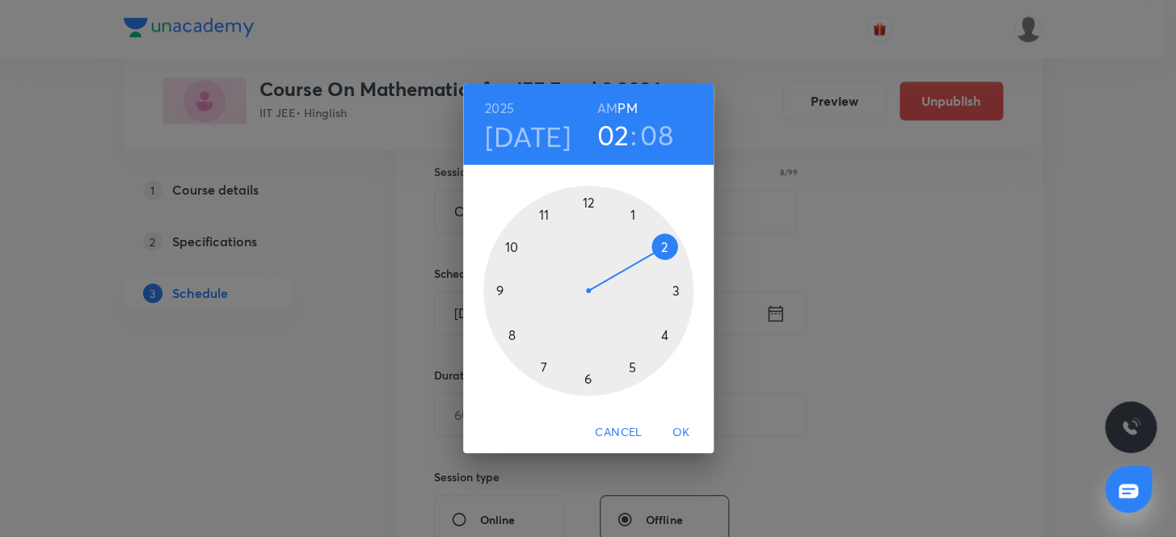
click at [631, 364] on div at bounding box center [588, 291] width 210 height 210
click at [585, 377] on div at bounding box center [588, 291] width 210 height 210
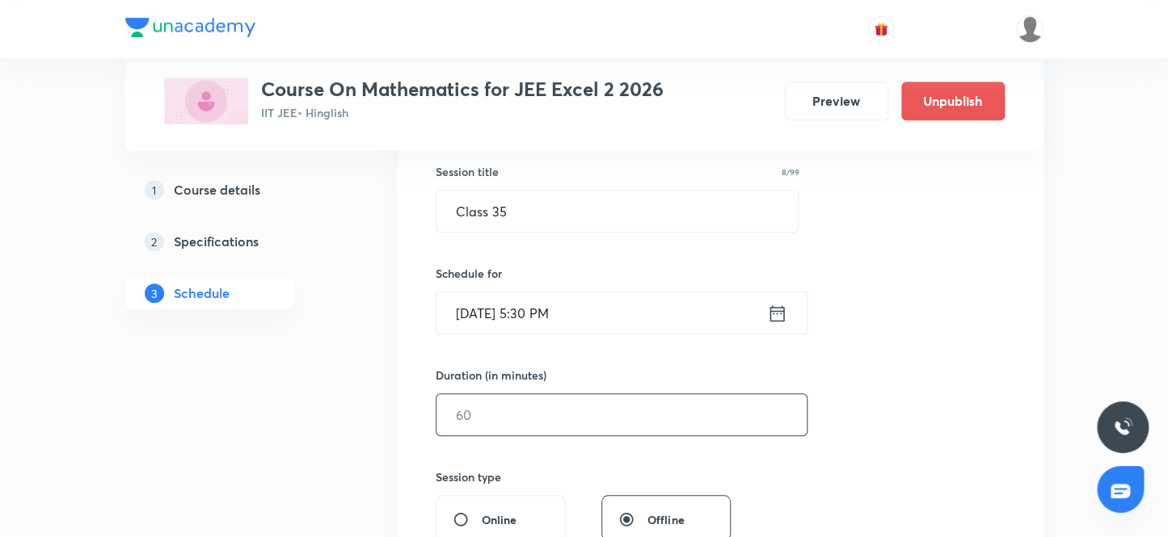
click at [510, 413] on input "text" at bounding box center [621, 414] width 370 height 41
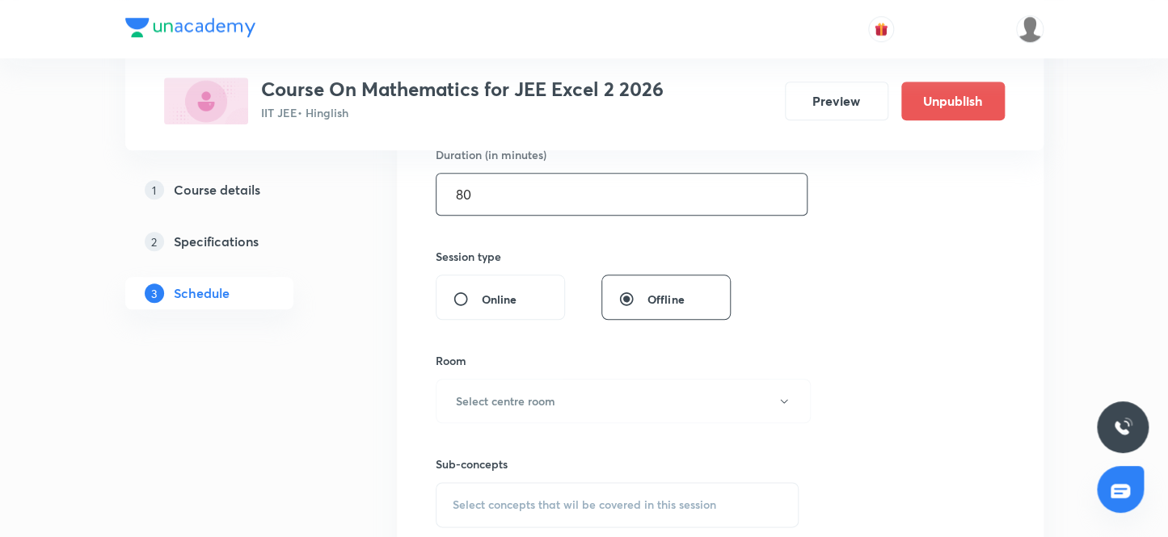
scroll to position [589, 0]
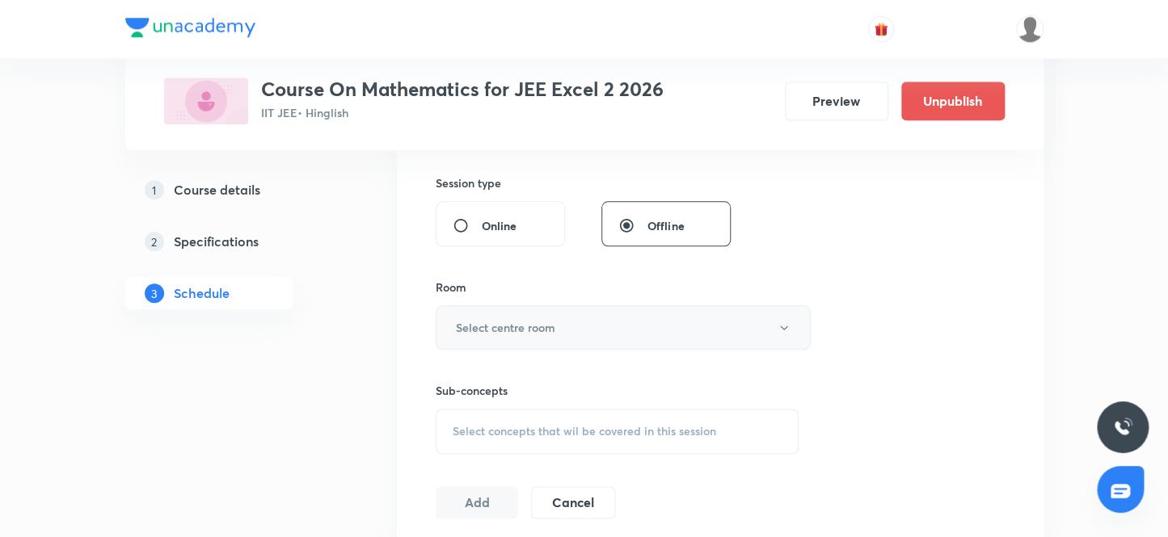
type input "80"
click at [514, 330] on h6 "Select centre room" at bounding box center [505, 327] width 99 height 17
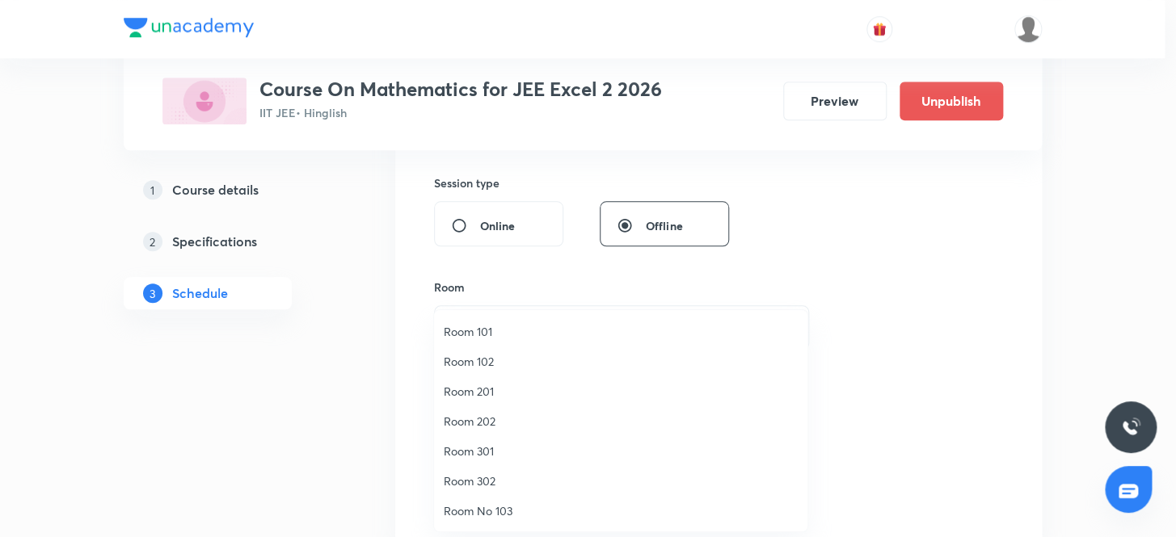
click at [475, 485] on span "Room 302" at bounding box center [621, 481] width 354 height 17
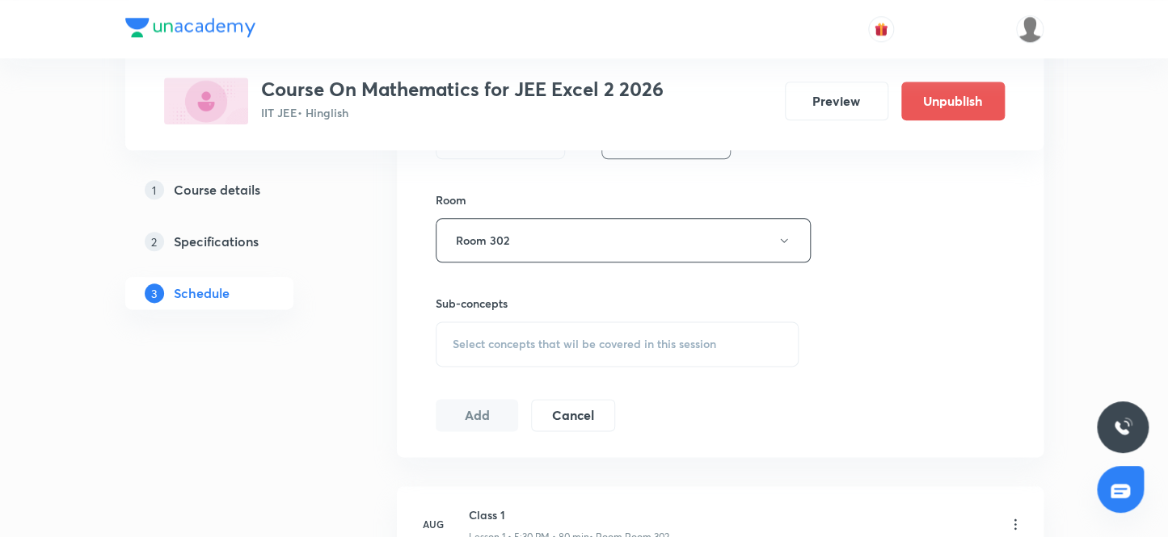
scroll to position [735, 0]
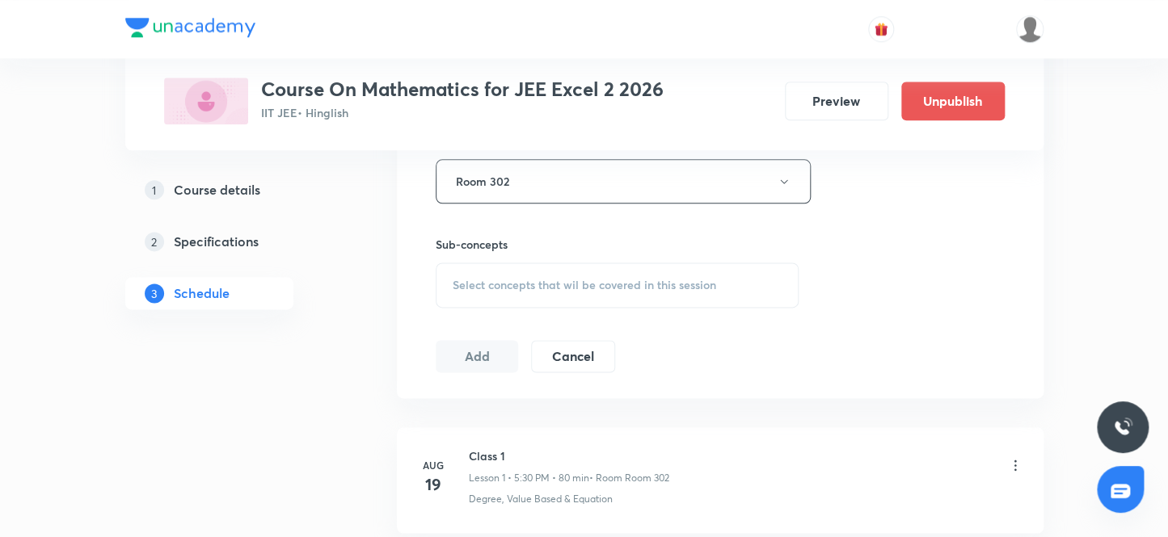
click at [507, 290] on div "Select concepts that wil be covered in this session" at bounding box center [618, 285] width 364 height 45
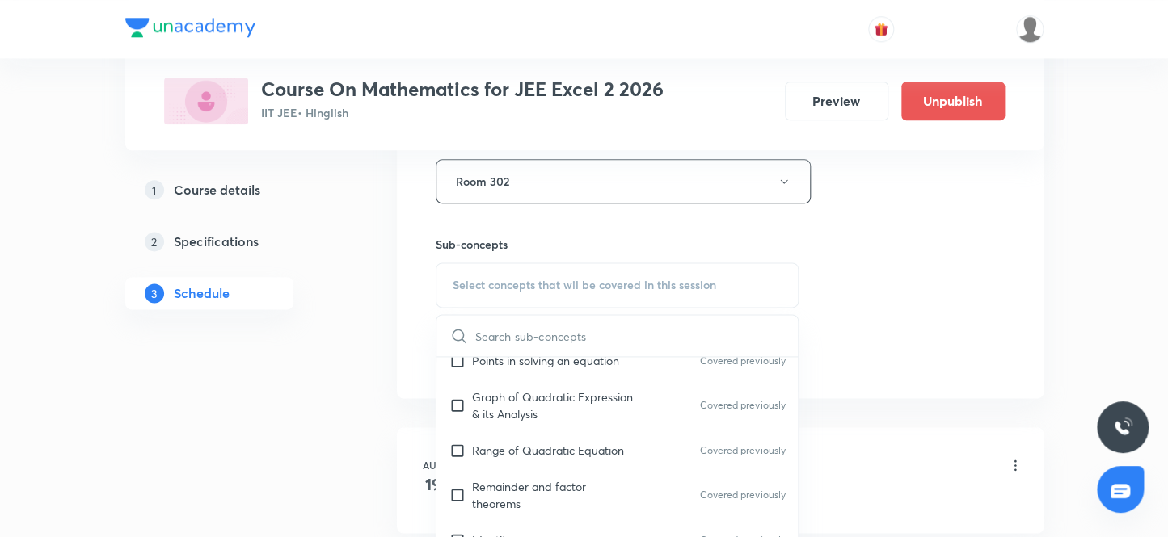
scroll to position [440, 0]
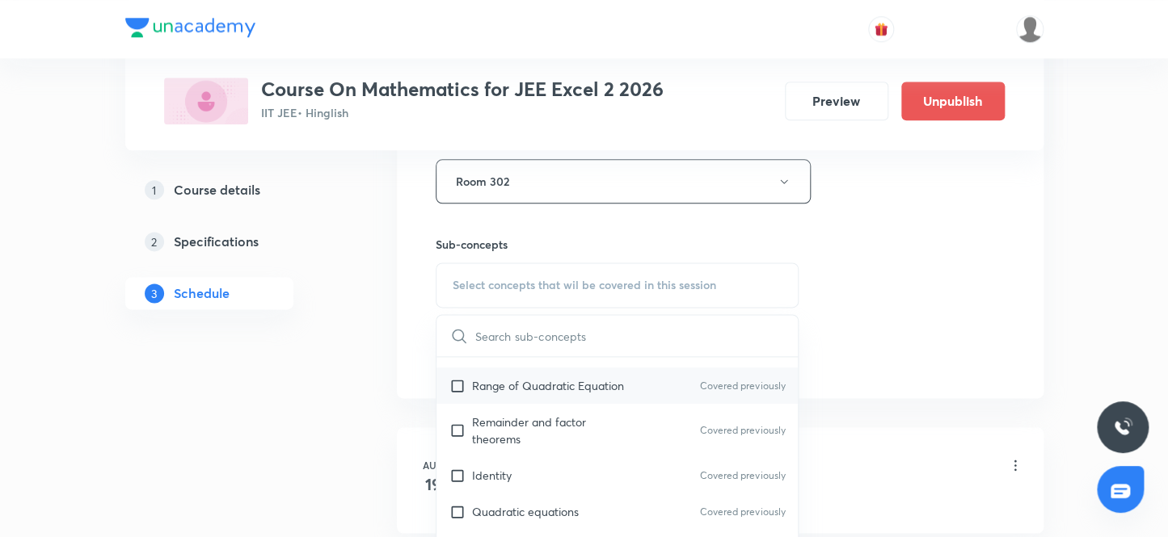
click at [457, 382] on input "checkbox" at bounding box center [460, 385] width 23 height 17
checkbox input "true"
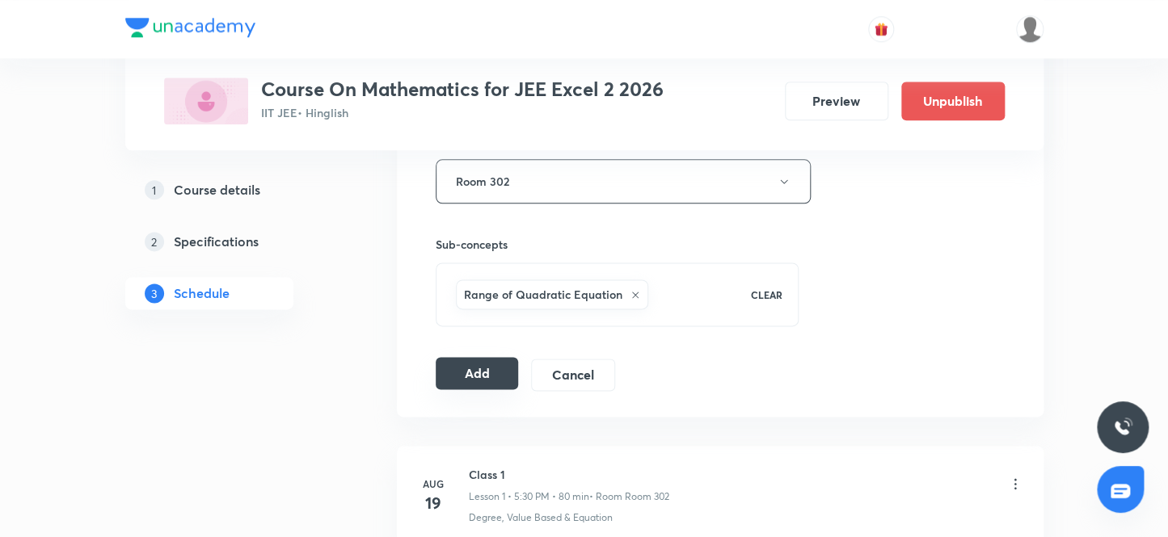
click at [479, 375] on button "Add" at bounding box center [477, 373] width 83 height 32
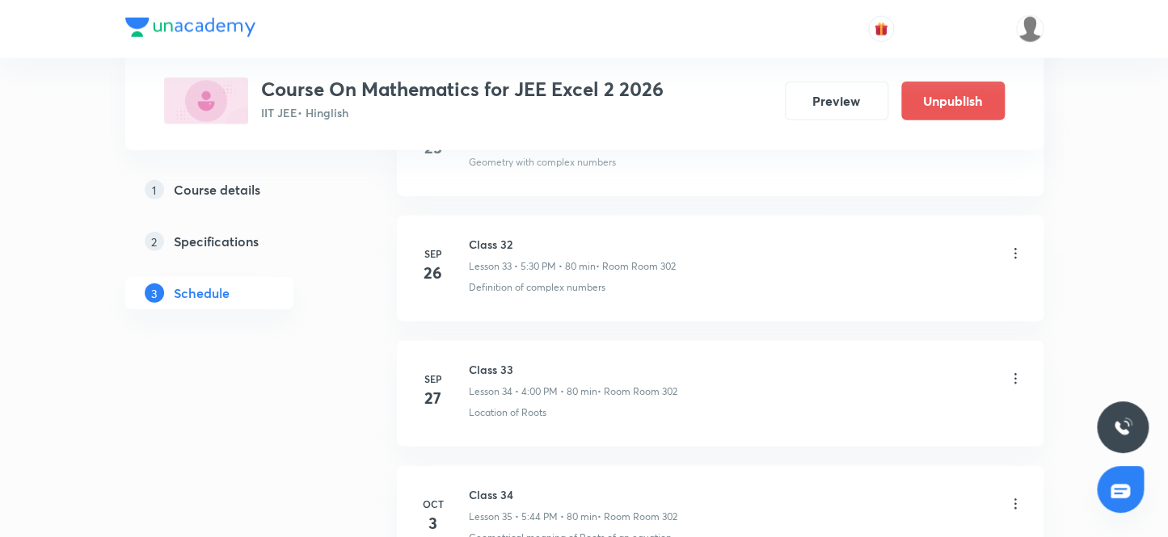
scroll to position [4517, 0]
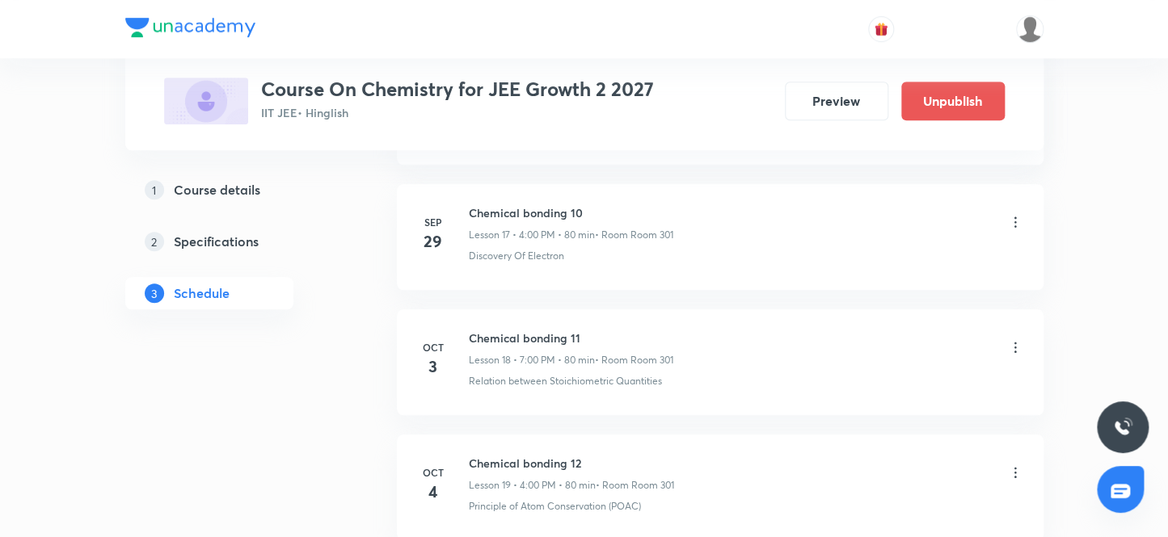
scroll to position [3134, 0]
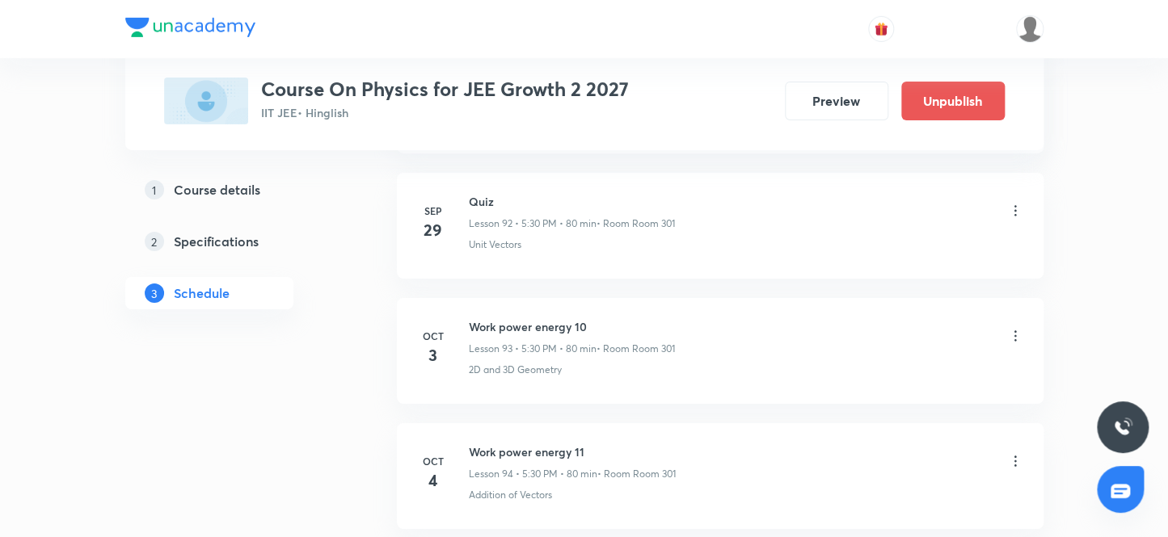
scroll to position [12617, 0]
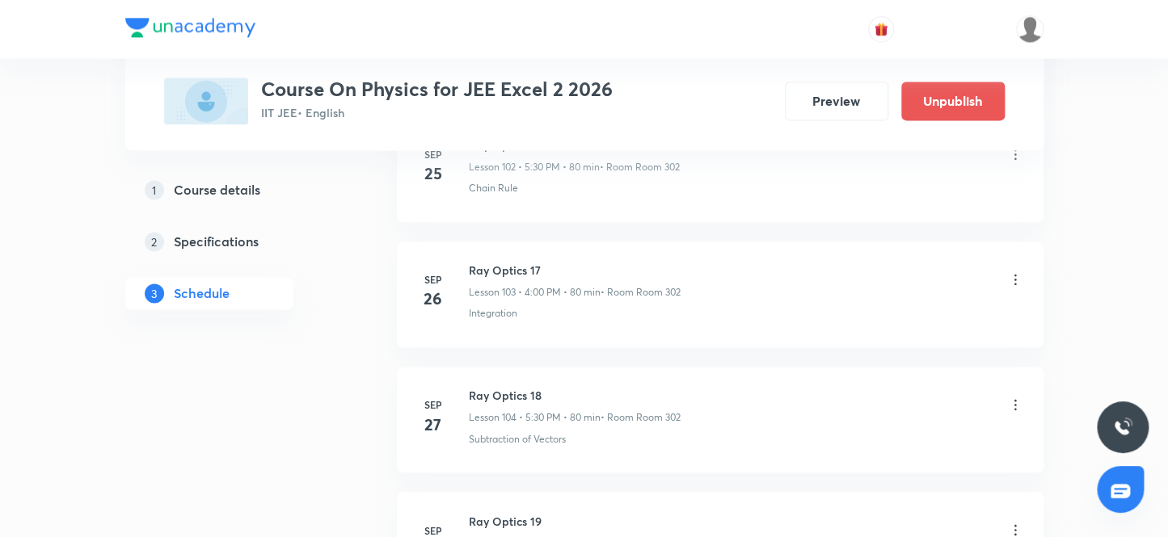
scroll to position [14140, 0]
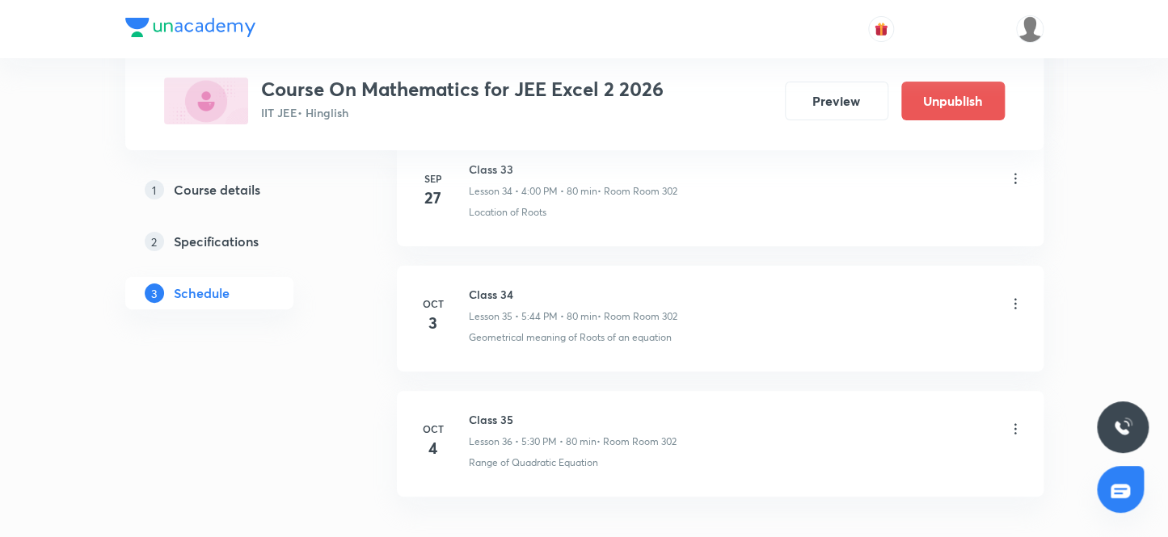
scroll to position [5260, 0]
